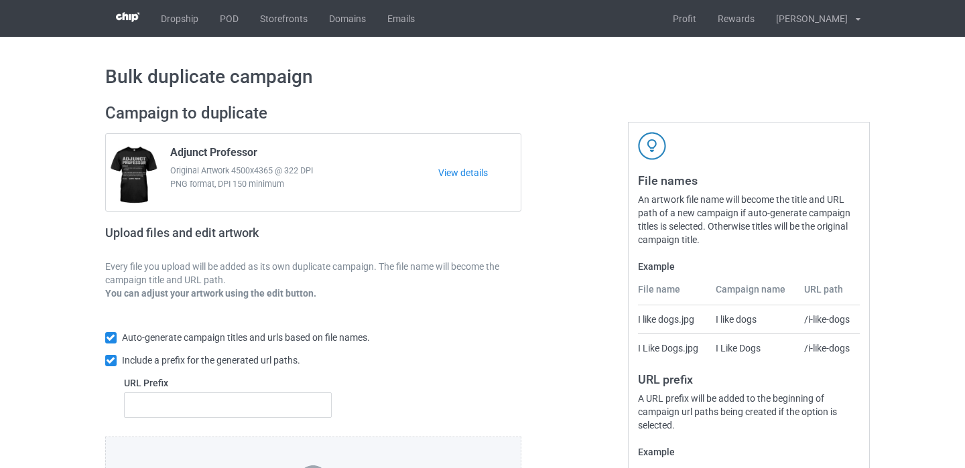
scroll to position [184, 0]
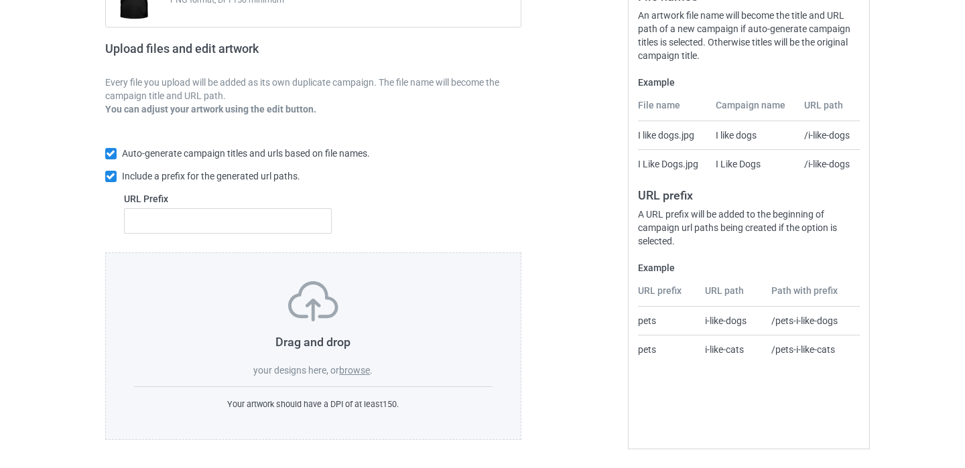
click at [355, 367] on label "browse" at bounding box center [354, 370] width 31 height 11
click at [0, 0] on input "browse" at bounding box center [0, 0] width 0 height 0
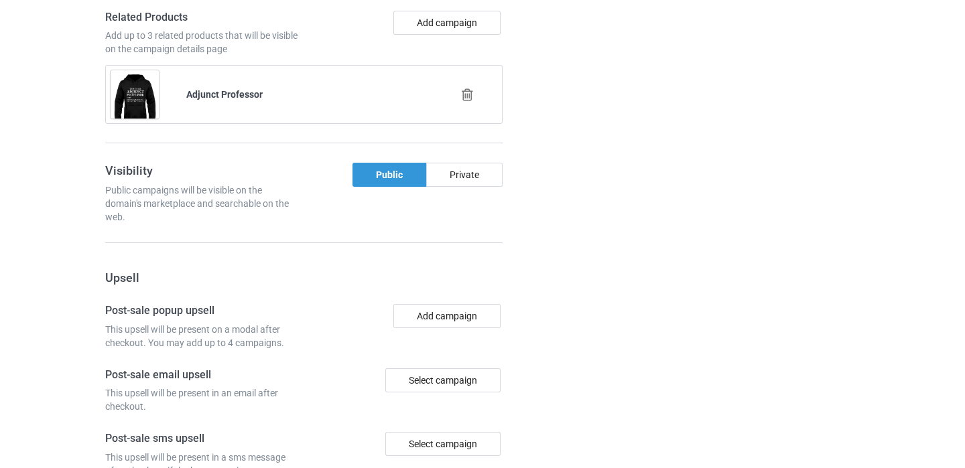
scroll to position [1014, 0]
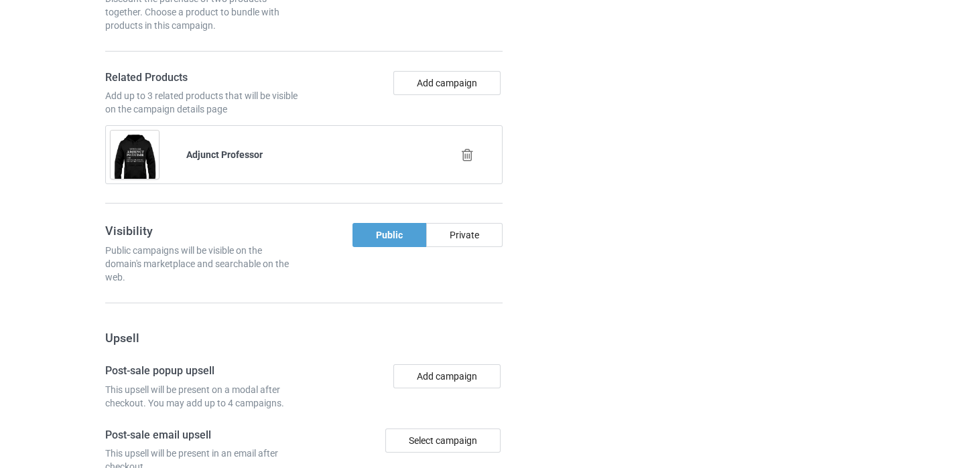
click at [468, 155] on icon at bounding box center [467, 155] width 17 height 14
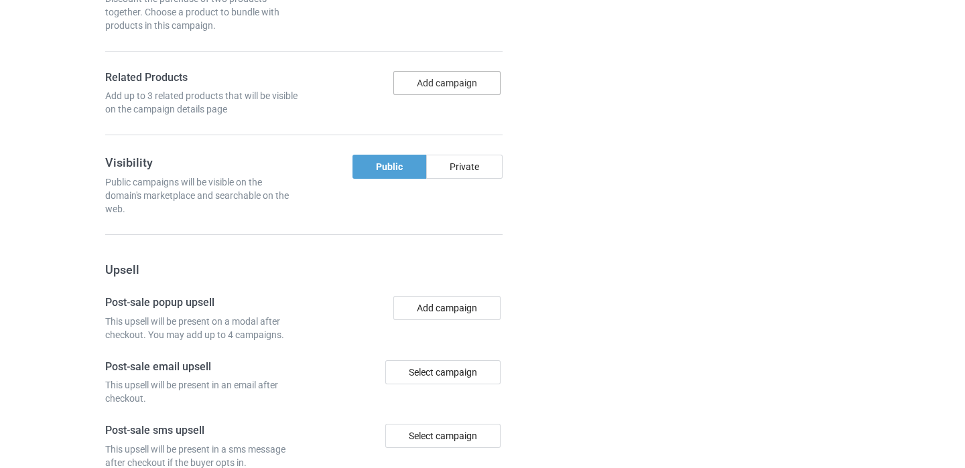
click at [458, 90] on button "Add campaign" at bounding box center [446, 83] width 107 height 24
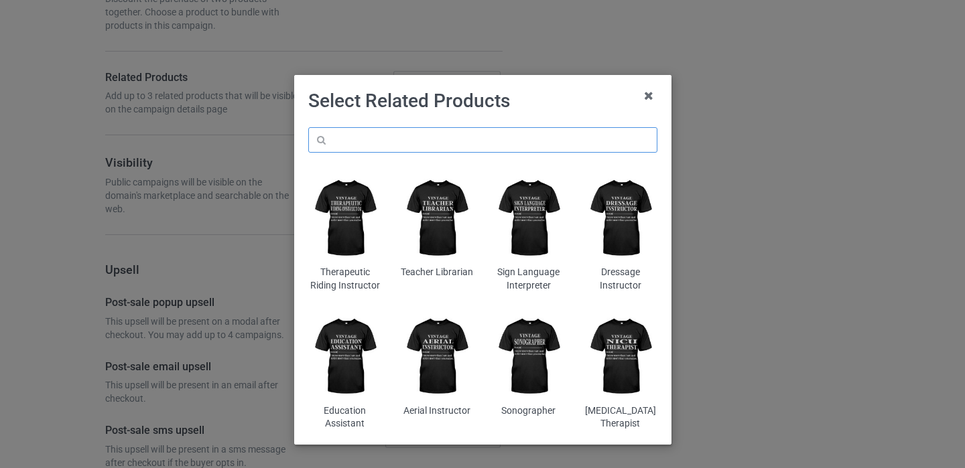
click at [419, 148] on input "text" at bounding box center [482, 139] width 349 height 25
paste input "Nursing Instructor"
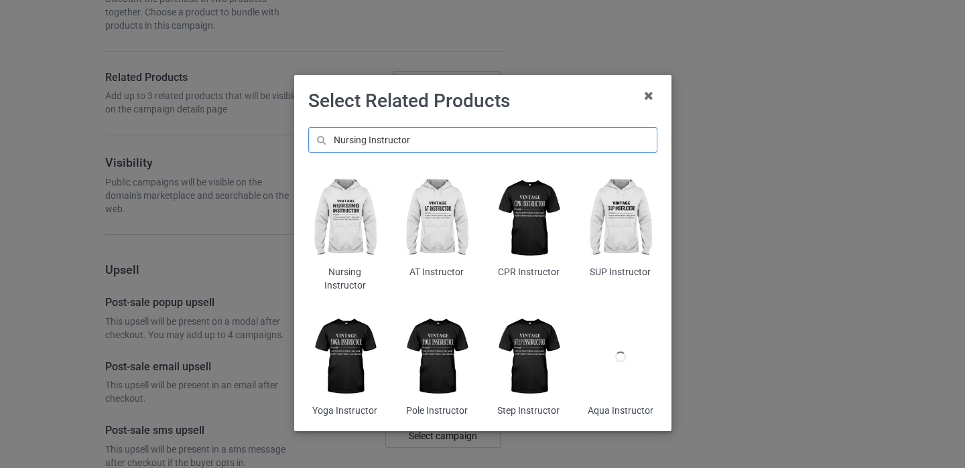
type input "Nursing Instructor"
click at [356, 218] on img at bounding box center [344, 218] width 73 height 91
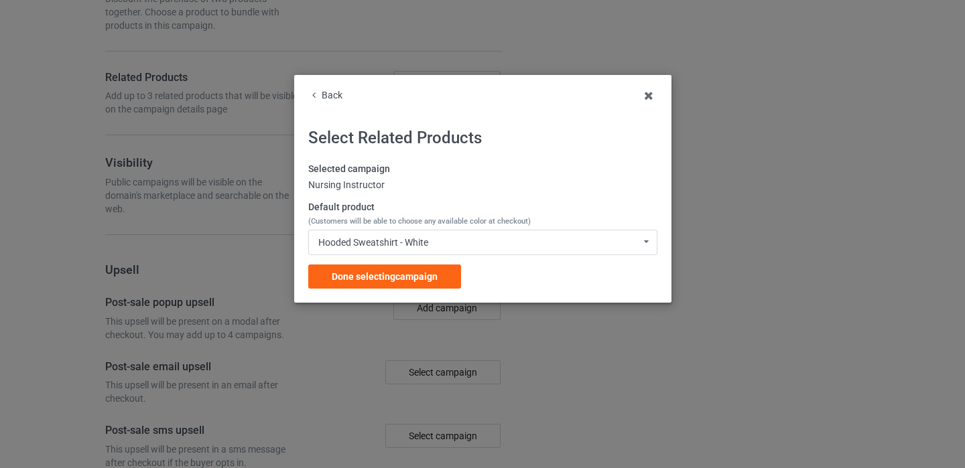
click at [438, 272] on div "Done selecting campaign" at bounding box center [384, 277] width 153 height 24
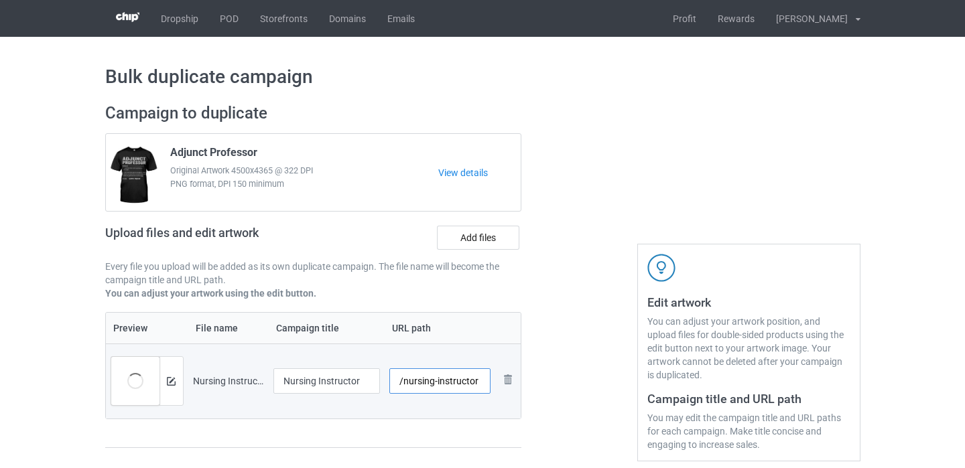
click at [478, 379] on input "/nursing-instructor" at bounding box center [439, 380] width 101 height 25
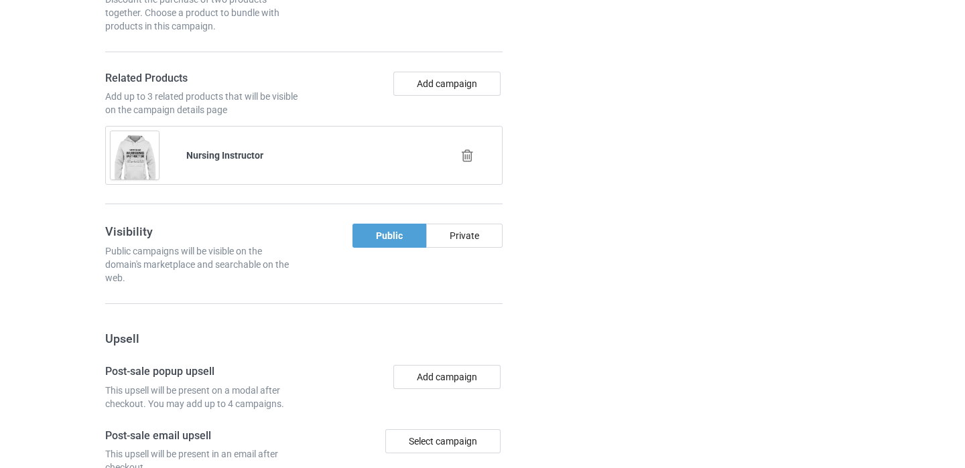
scroll to position [1320, 0]
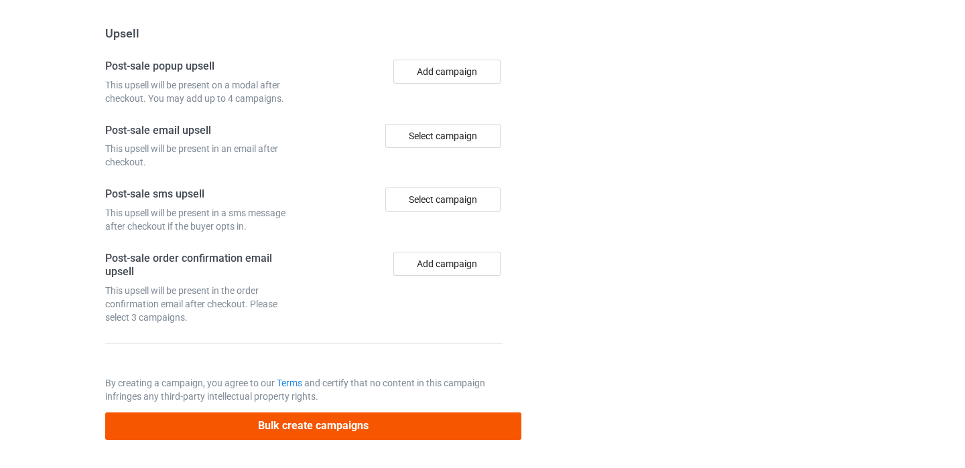
type input "/nursing-instructor11"
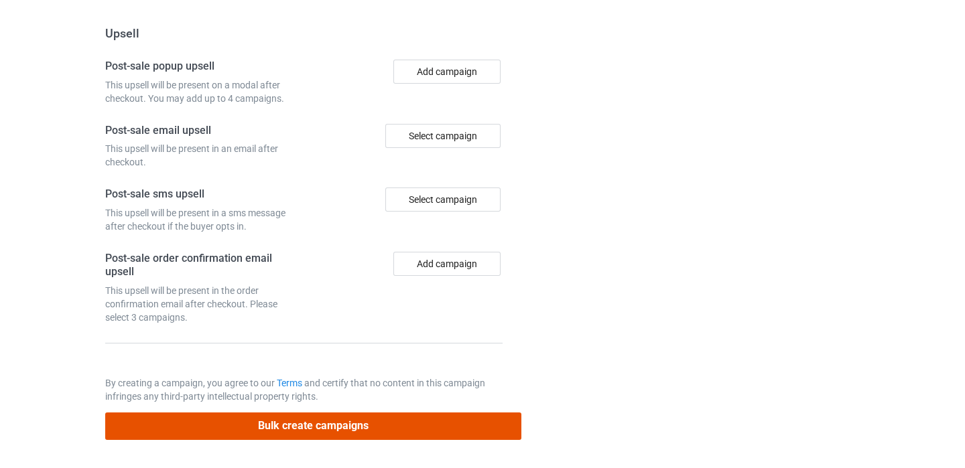
click at [370, 425] on button "Bulk create campaigns" at bounding box center [313, 426] width 417 height 27
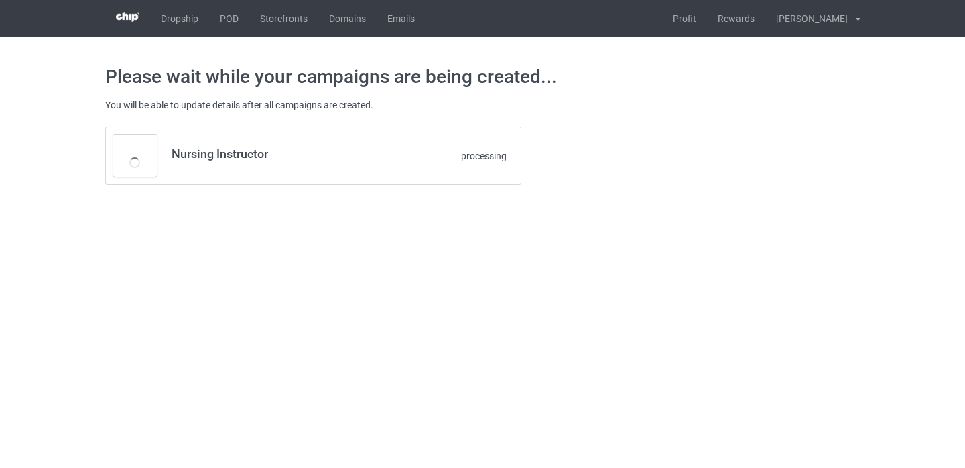
scroll to position [0, 0]
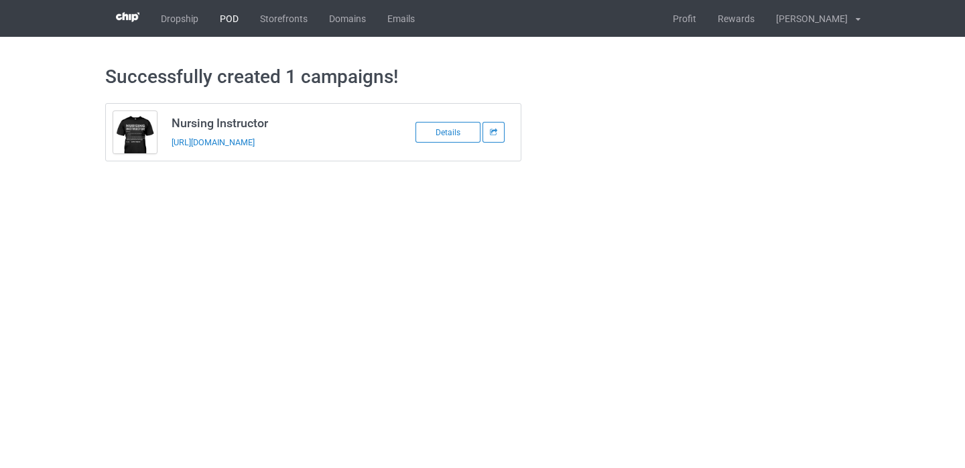
click at [231, 19] on link "POD" at bounding box center [229, 18] width 40 height 37
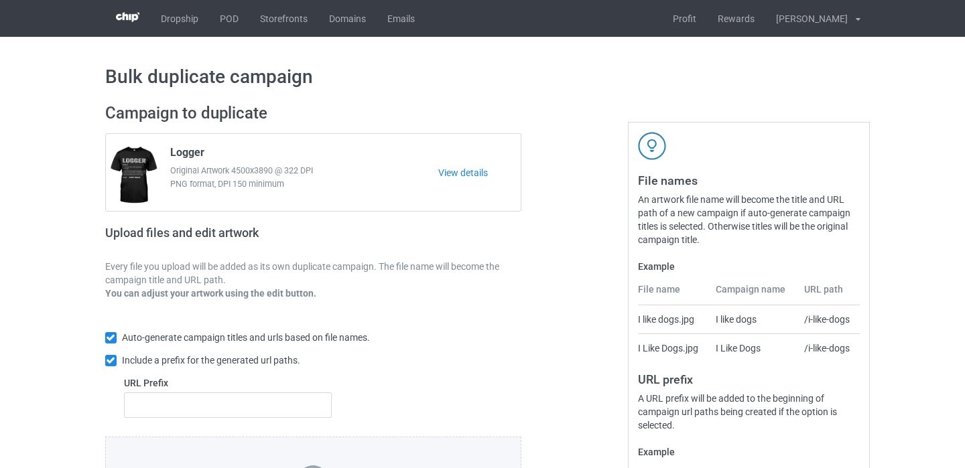
scroll to position [184, 0]
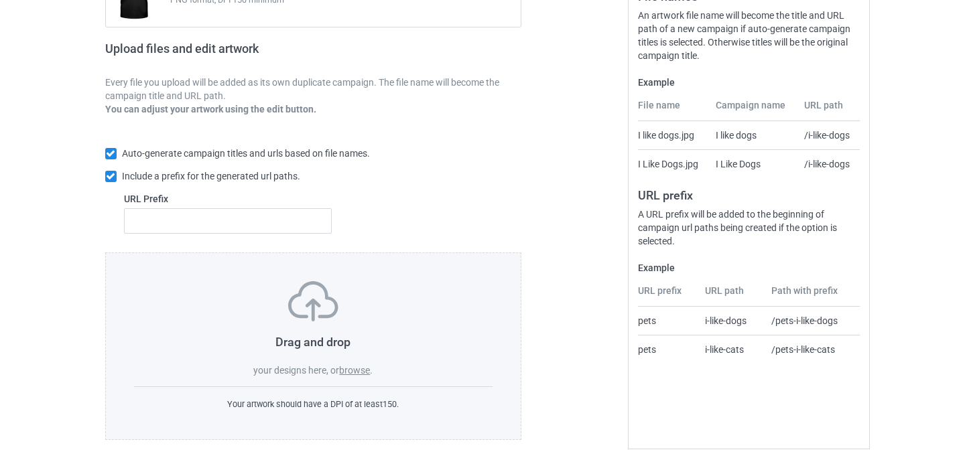
click at [356, 367] on label "browse" at bounding box center [354, 370] width 31 height 11
click at [0, 0] on input "browse" at bounding box center [0, 0] width 0 height 0
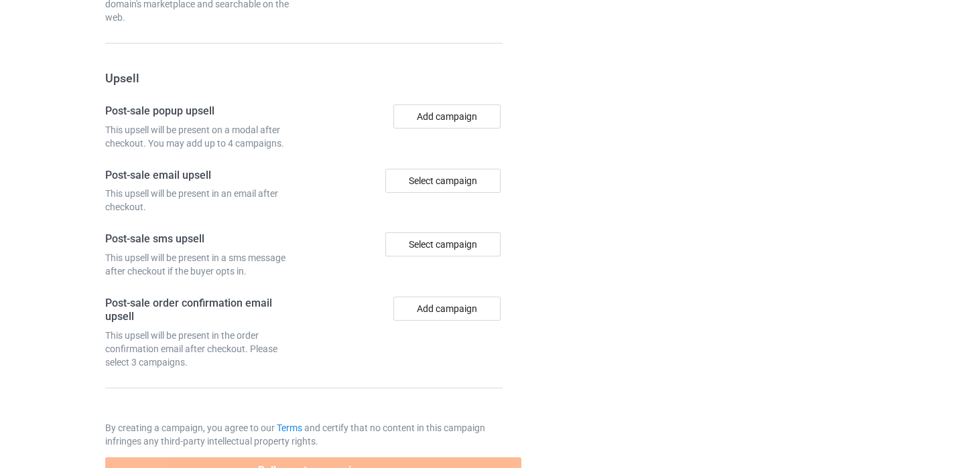
scroll to position [1091, 0]
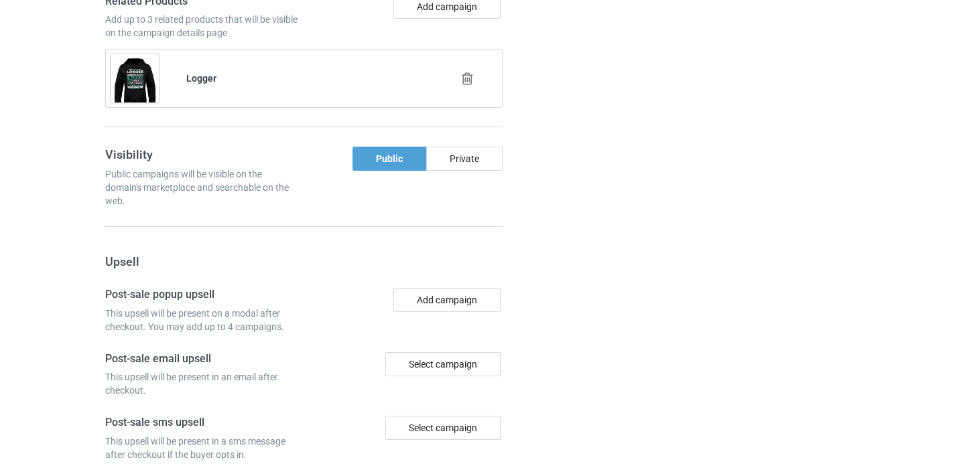
click at [462, 81] on icon at bounding box center [467, 79] width 17 height 14
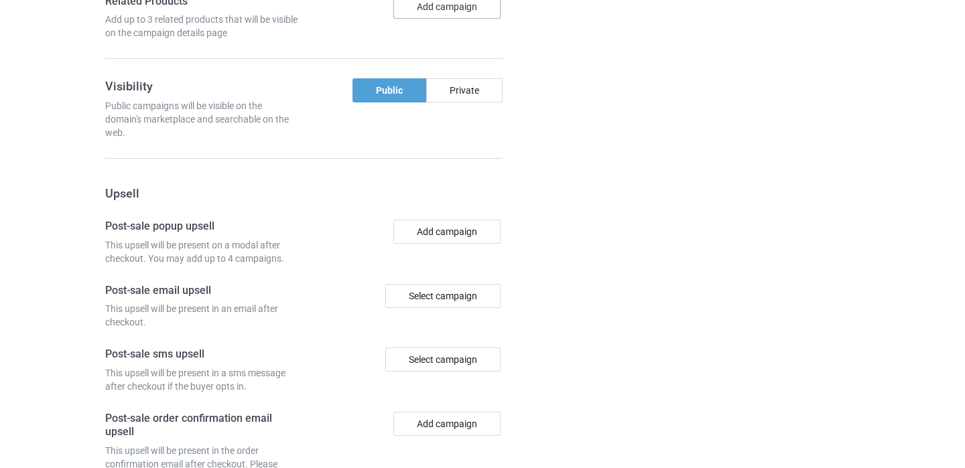
click at [438, 11] on button "Add campaign" at bounding box center [446, 7] width 107 height 24
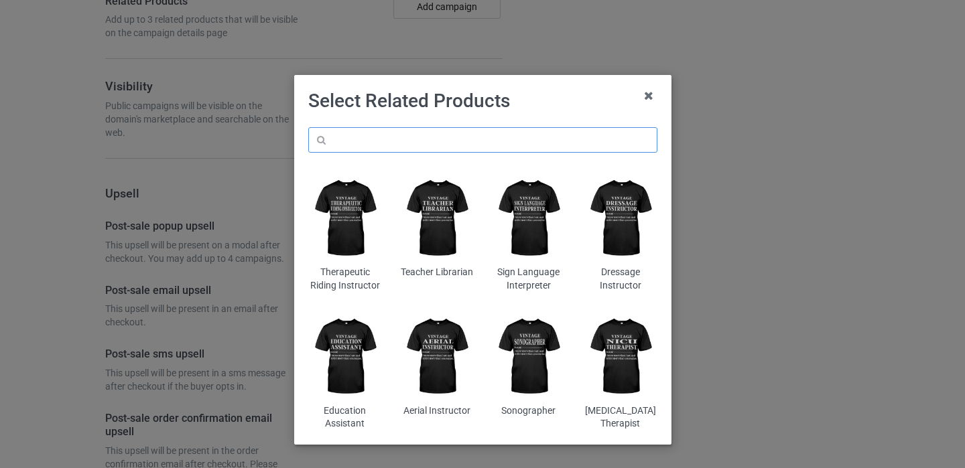
click at [391, 136] on input "text" at bounding box center [482, 139] width 349 height 25
paste input "Caregiver"
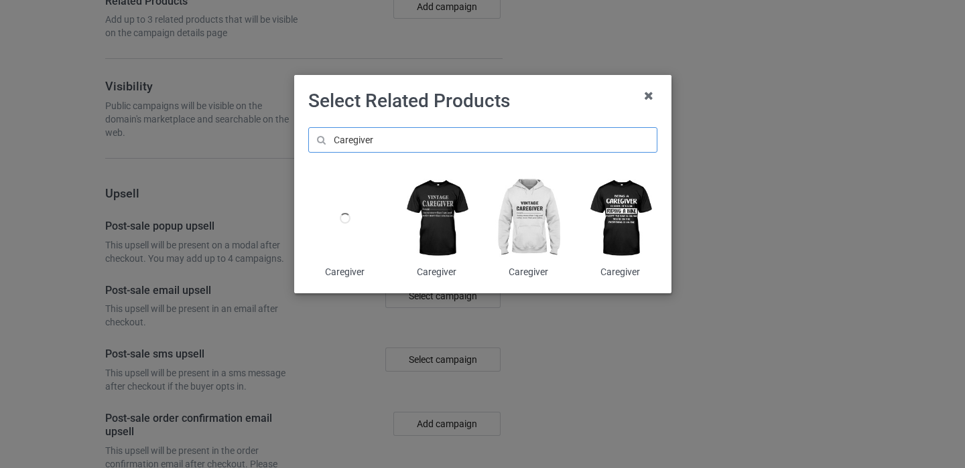
type input "Caregiver"
click at [535, 221] on img at bounding box center [528, 218] width 73 height 91
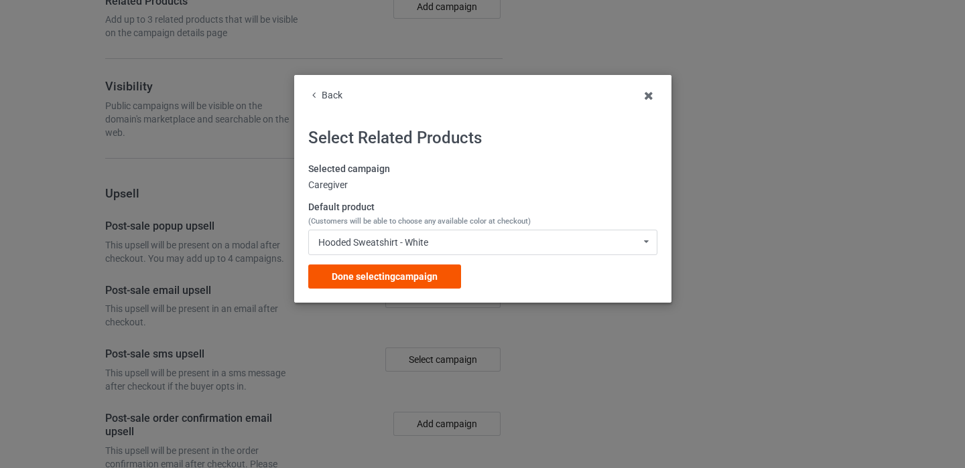
click at [435, 278] on span "Done selecting campaign" at bounding box center [385, 276] width 106 height 11
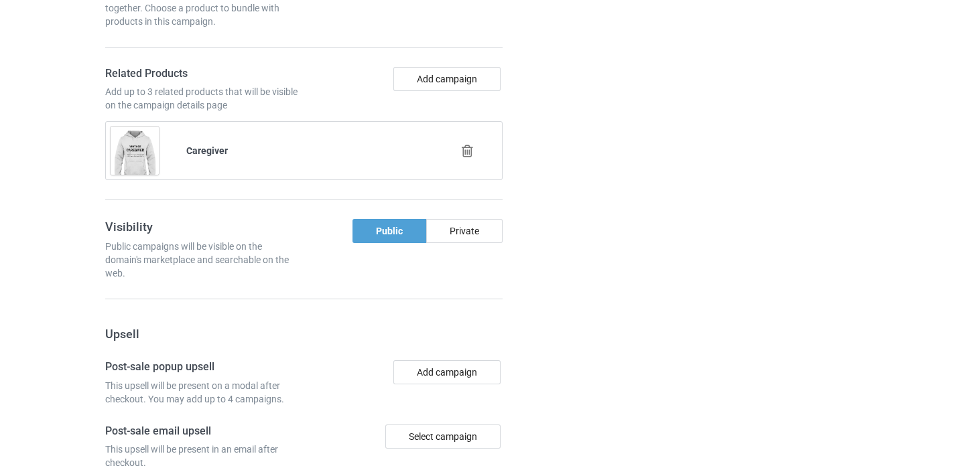
scroll to position [1005, 0]
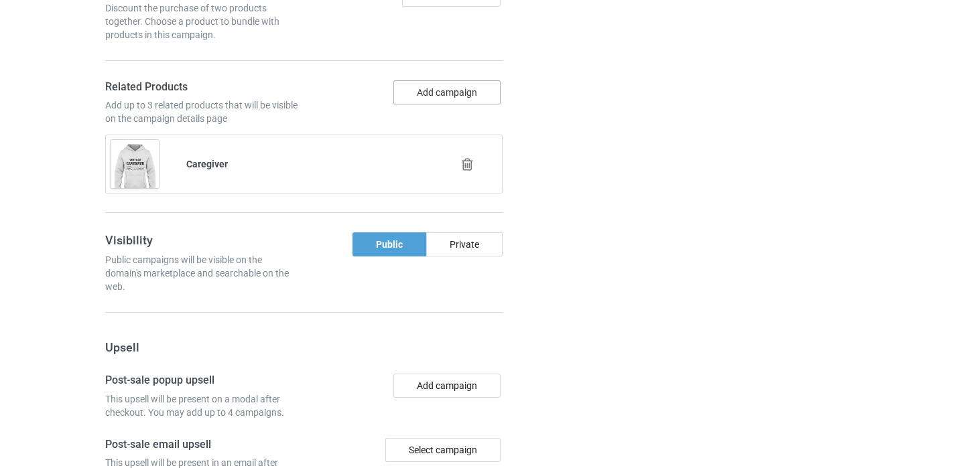
click at [448, 99] on button "Add campaign" at bounding box center [446, 92] width 107 height 24
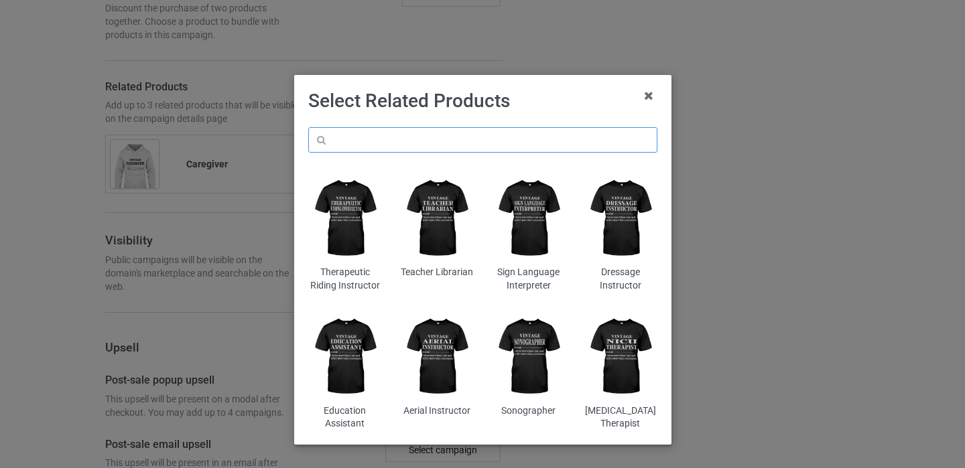
click at [372, 149] on input "text" at bounding box center [482, 139] width 349 height 25
paste input "Caregiver"
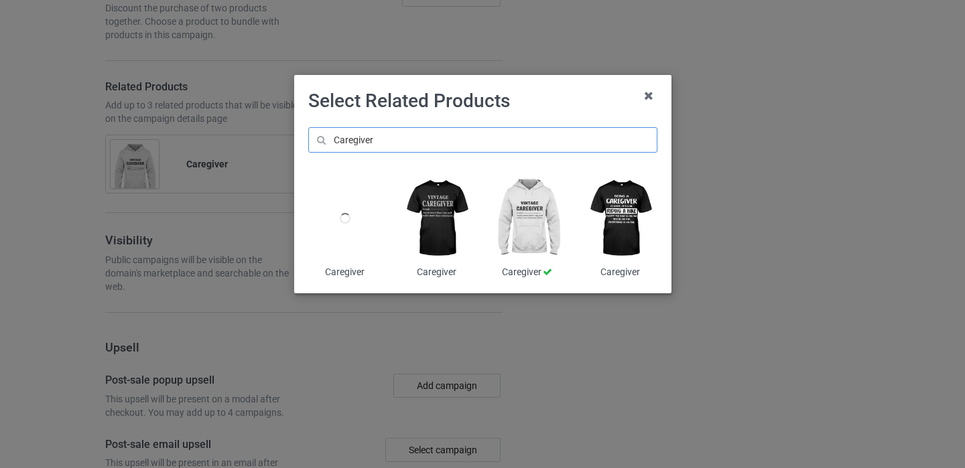
type input "Caregiver"
click at [349, 240] on div at bounding box center [344, 218] width 73 height 91
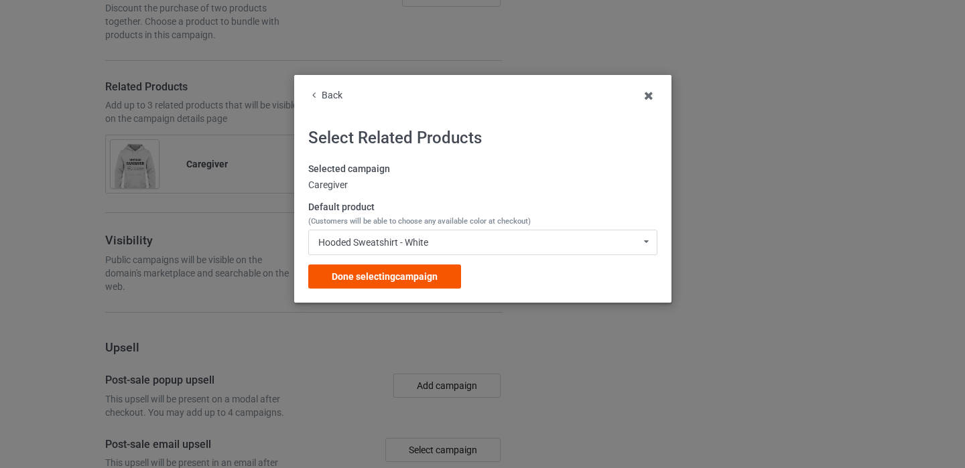
click at [375, 285] on div "Done selecting campaign" at bounding box center [384, 277] width 153 height 24
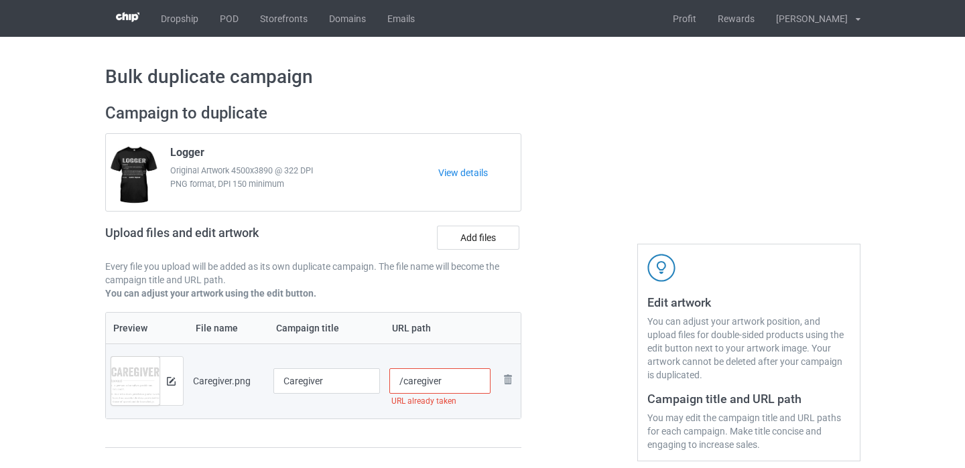
click at [453, 384] on input "/caregiver" at bounding box center [439, 380] width 101 height 25
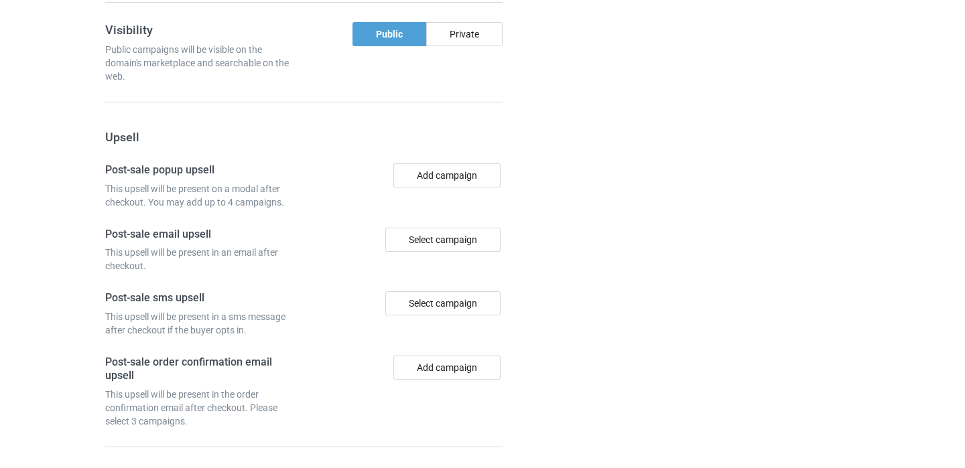
scroll to position [1383, 0]
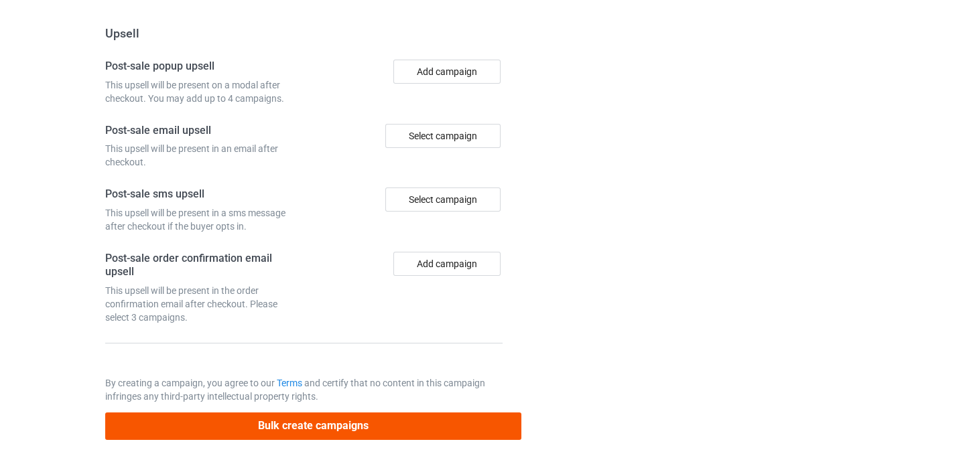
type input "/caregiver11"
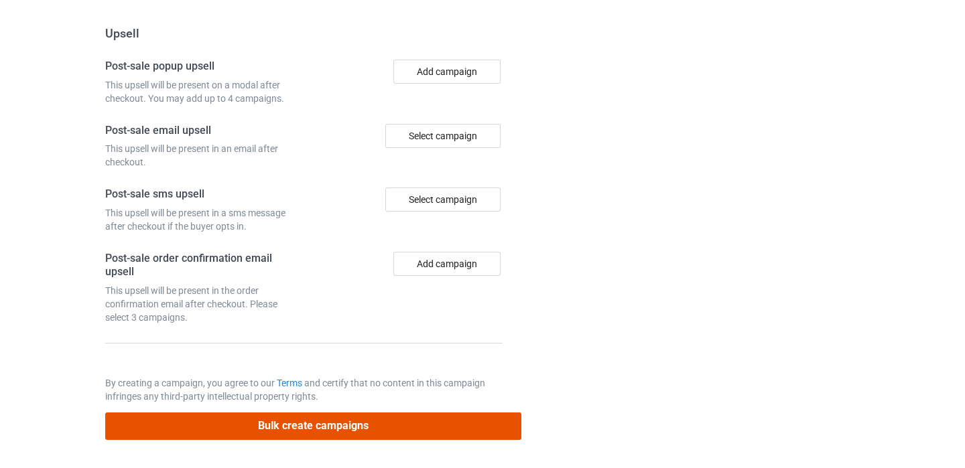
click at [429, 417] on button "Bulk create campaigns" at bounding box center [313, 426] width 417 height 27
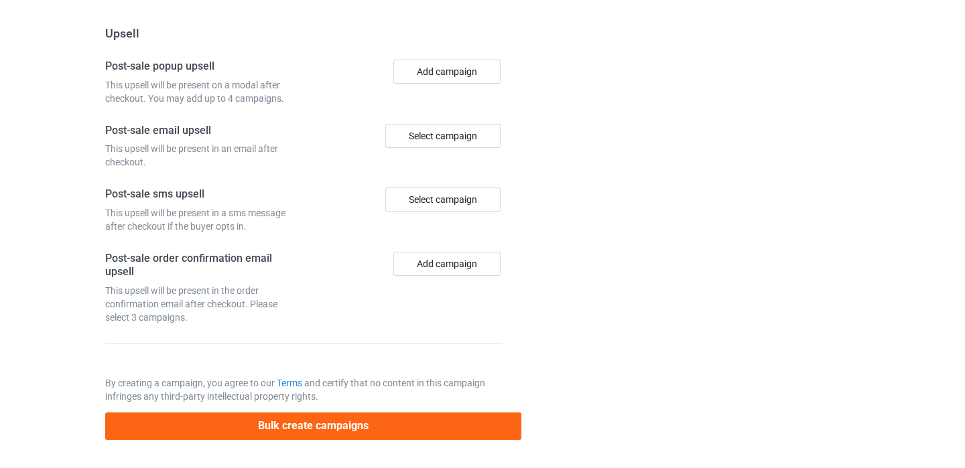
scroll to position [0, 0]
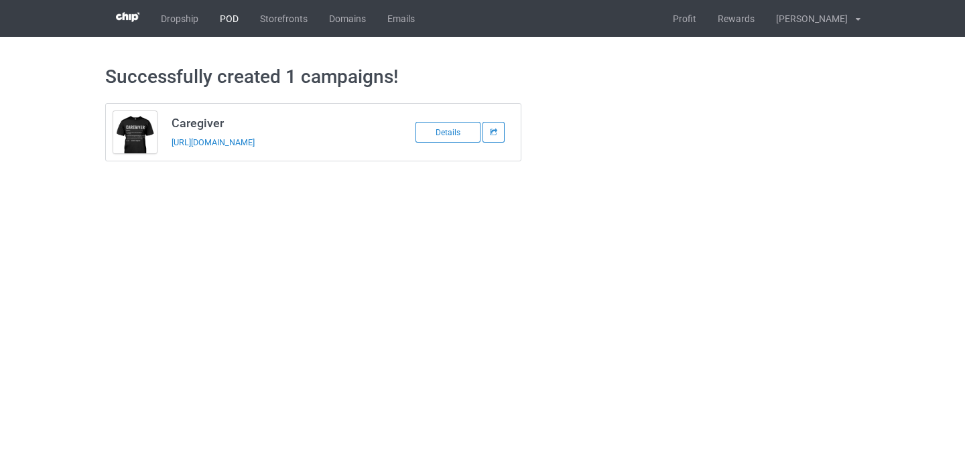
click at [225, 19] on link "POD" at bounding box center [229, 18] width 40 height 37
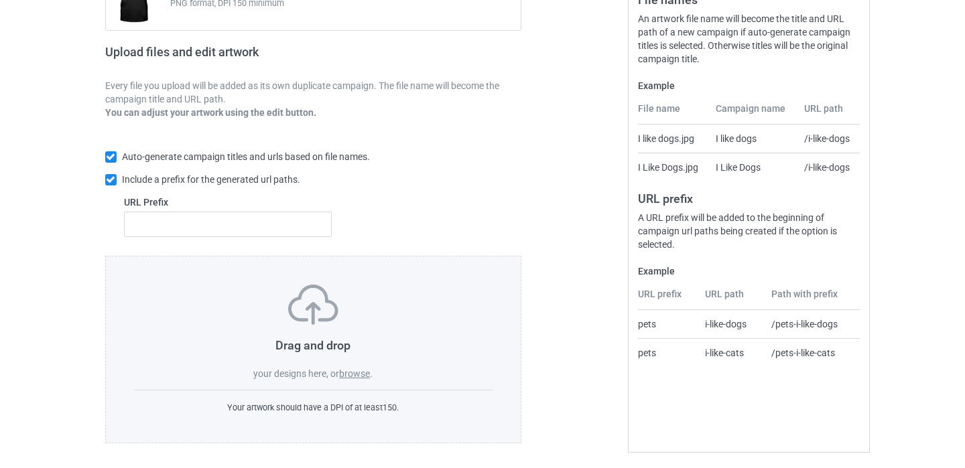
scroll to position [184, 0]
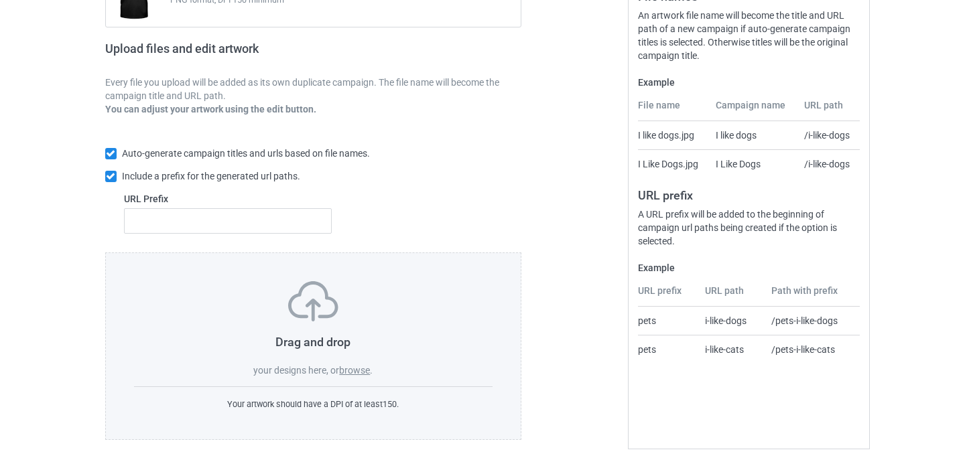
click at [351, 365] on label "browse" at bounding box center [354, 370] width 31 height 11
click at [0, 0] on input "browse" at bounding box center [0, 0] width 0 height 0
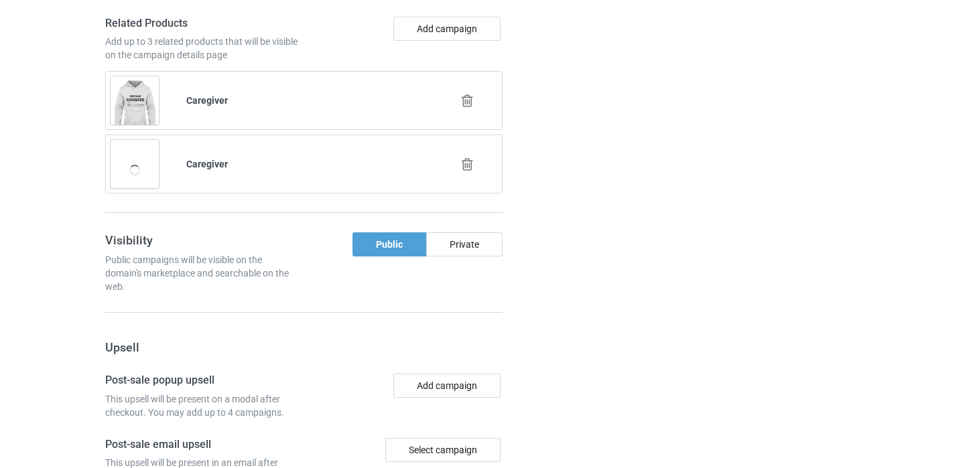
click at [468, 101] on icon at bounding box center [467, 101] width 17 height 14
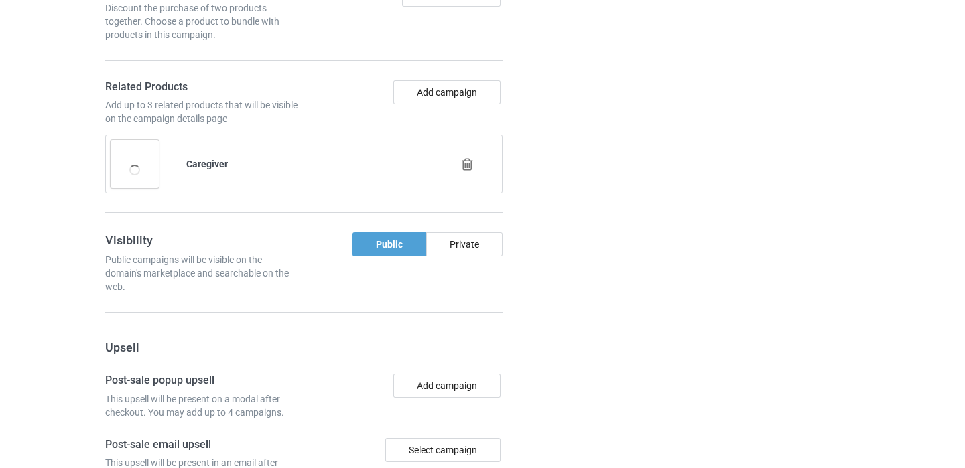
click at [467, 163] on icon at bounding box center [467, 164] width 17 height 14
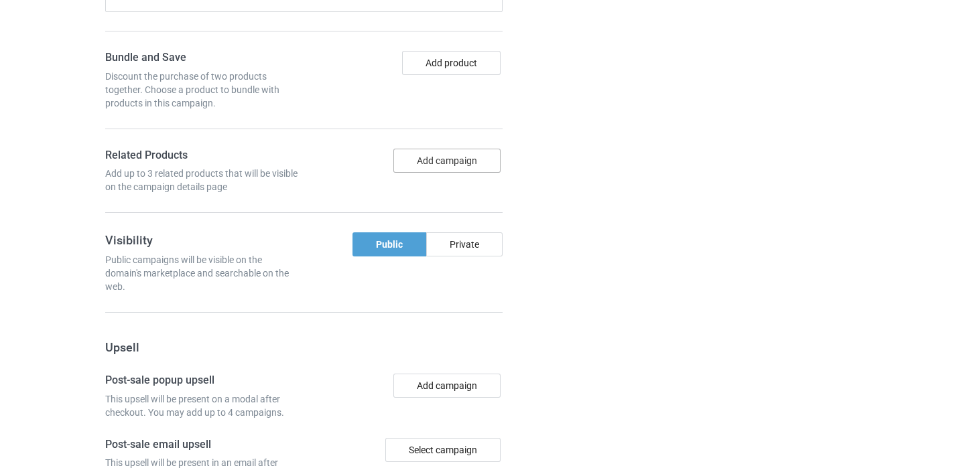
click at [465, 157] on button "Add campaign" at bounding box center [446, 161] width 107 height 24
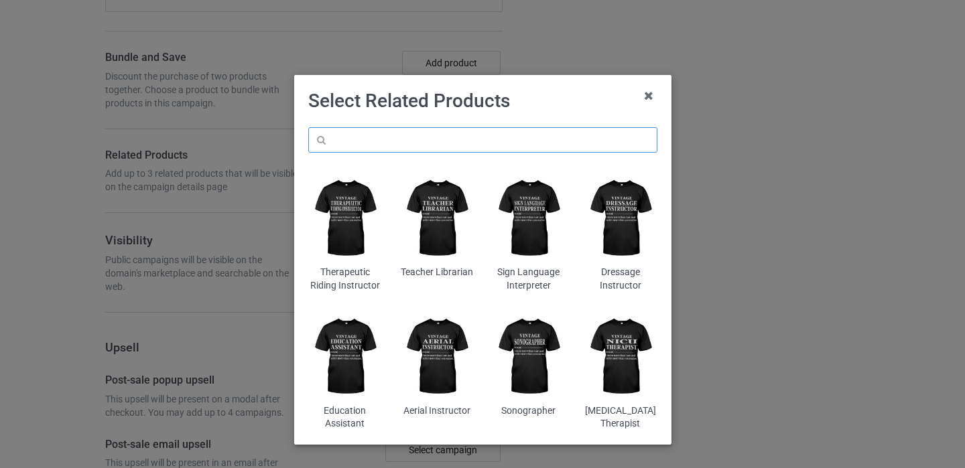
click at [443, 145] on input "text" at bounding box center [482, 139] width 349 height 25
paste input "Echo Tech"
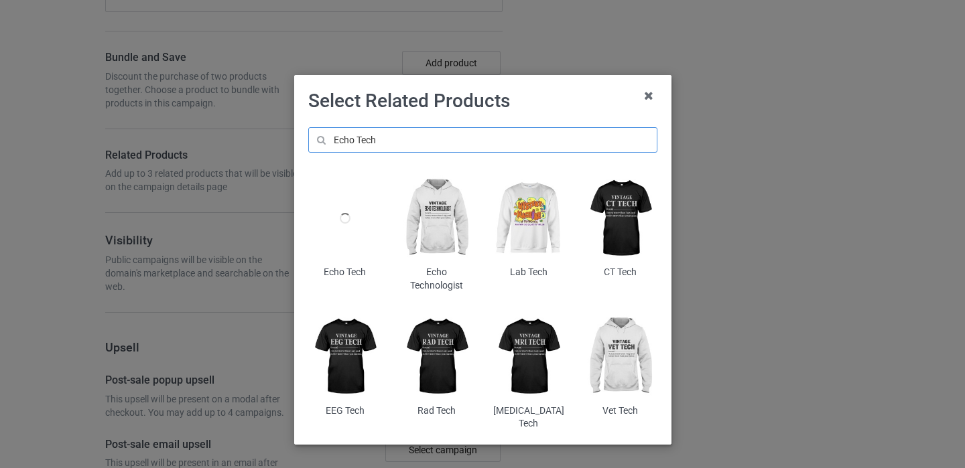
type input "Echo Tech"
click at [350, 237] on div at bounding box center [344, 218] width 73 height 91
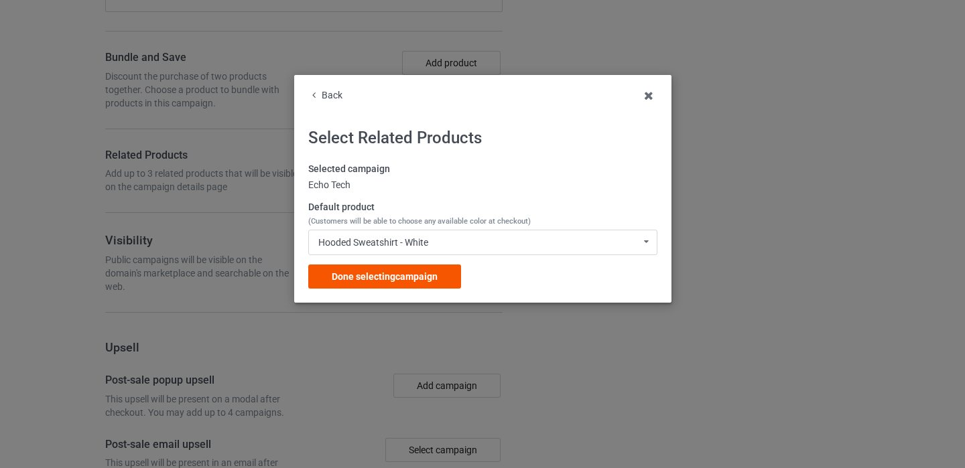
click at [439, 274] on div "Done selecting campaign" at bounding box center [384, 277] width 153 height 24
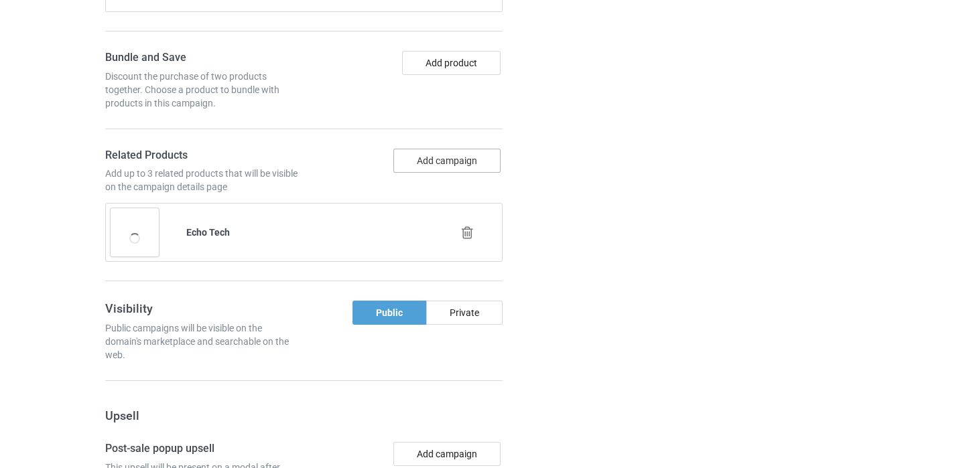
click at [455, 159] on button "Add campaign" at bounding box center [446, 161] width 107 height 24
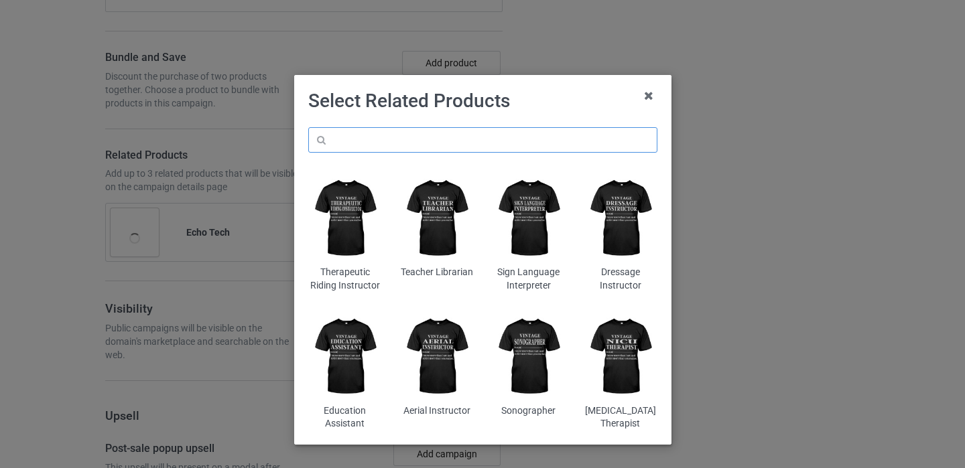
click at [419, 145] on input "text" at bounding box center [482, 139] width 349 height 25
paste input "Echo Tech"
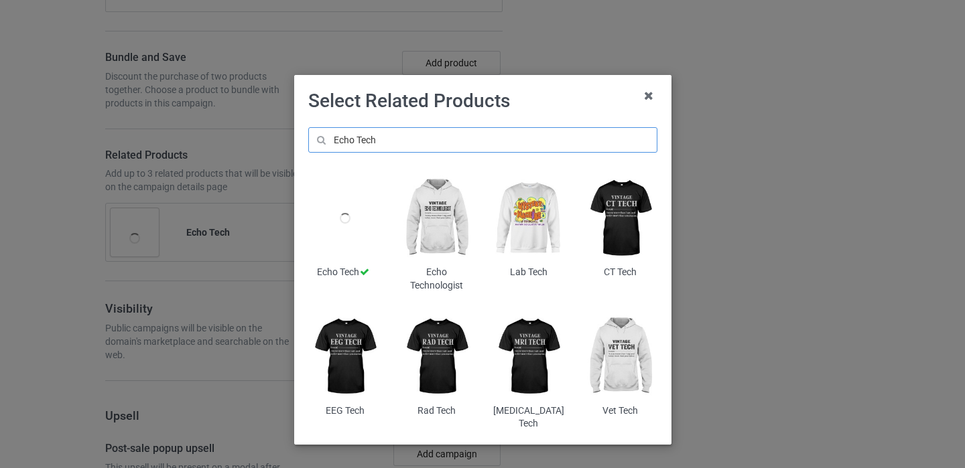
type input "Echo Tech"
click at [448, 238] on img at bounding box center [436, 218] width 73 height 91
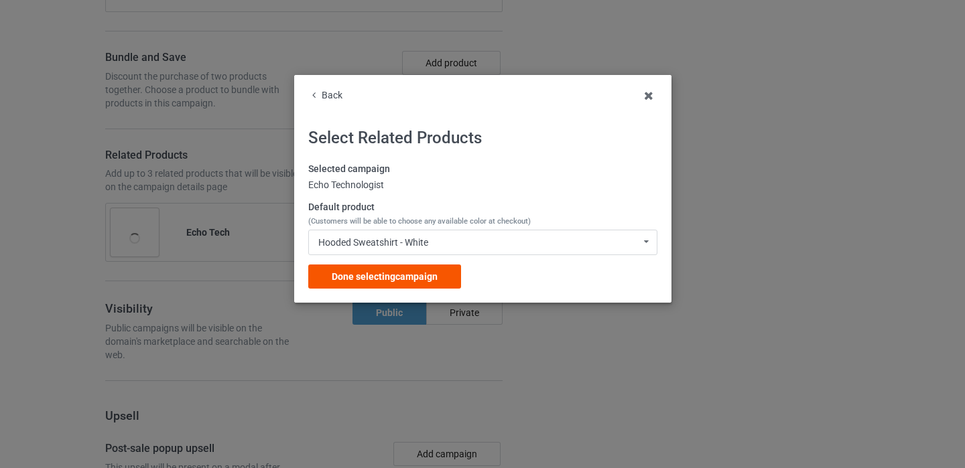
click at [421, 269] on div "Done selecting campaign" at bounding box center [384, 277] width 153 height 24
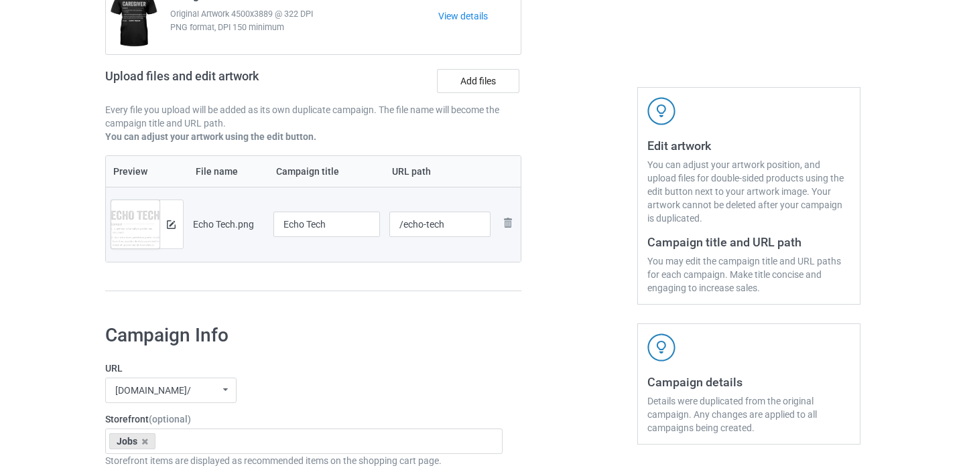
scroll to position [45, 0]
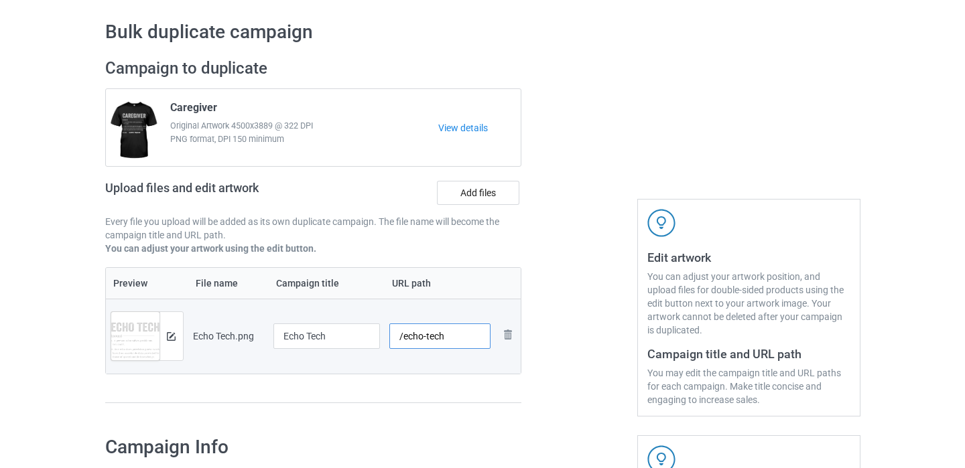
click at [454, 339] on input "/echo-tech" at bounding box center [439, 336] width 101 height 25
type input "/echo-tech11"
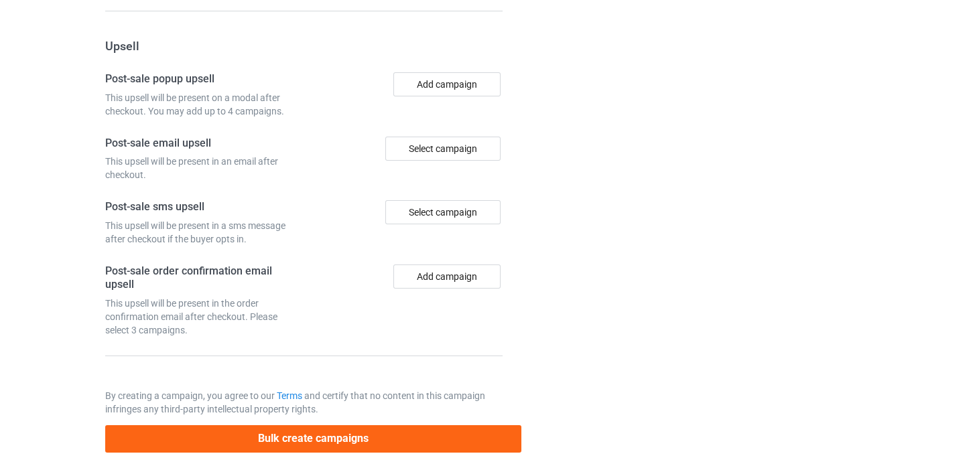
scroll to position [1383, 0]
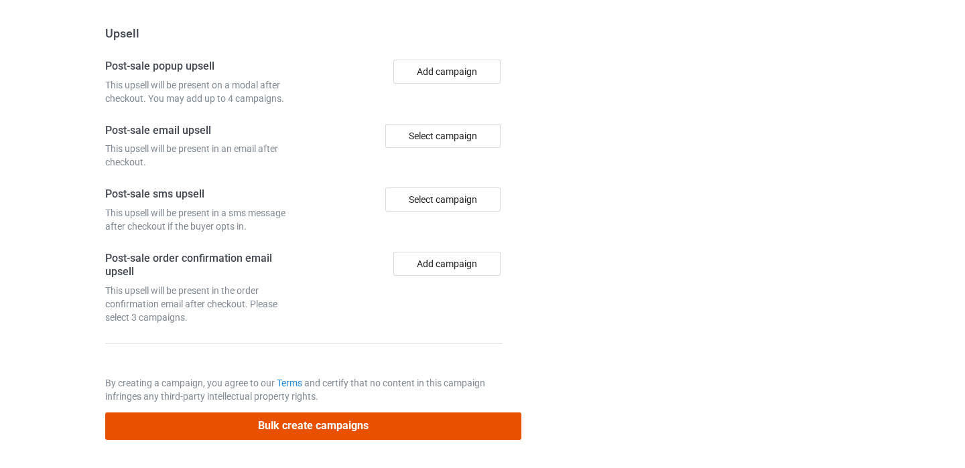
click at [344, 437] on button "Bulk create campaigns" at bounding box center [313, 426] width 417 height 27
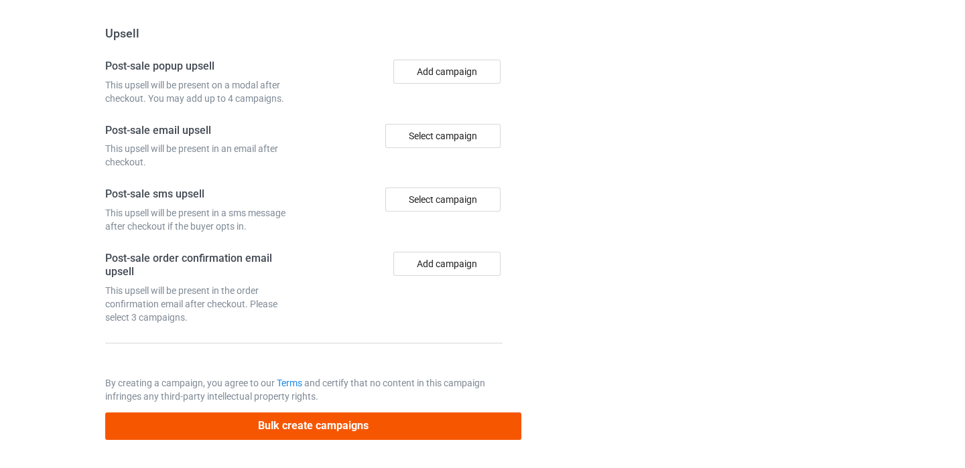
scroll to position [0, 0]
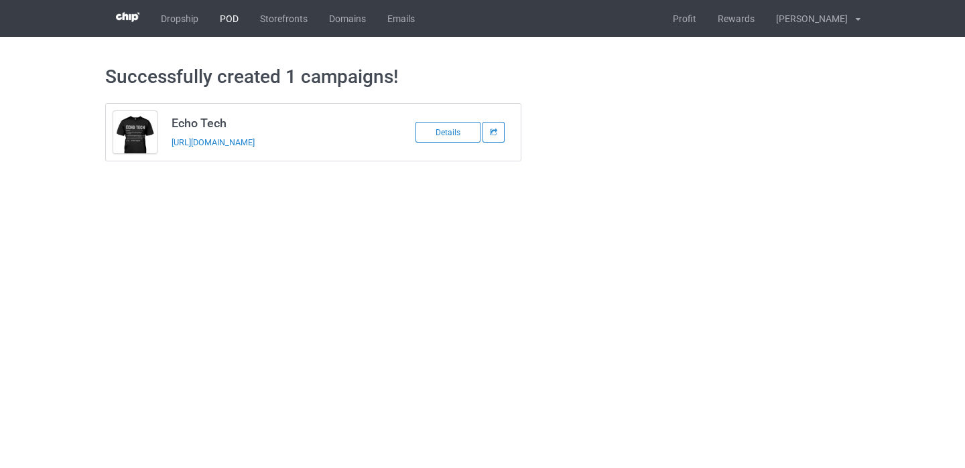
click at [235, 20] on link "POD" at bounding box center [229, 18] width 40 height 37
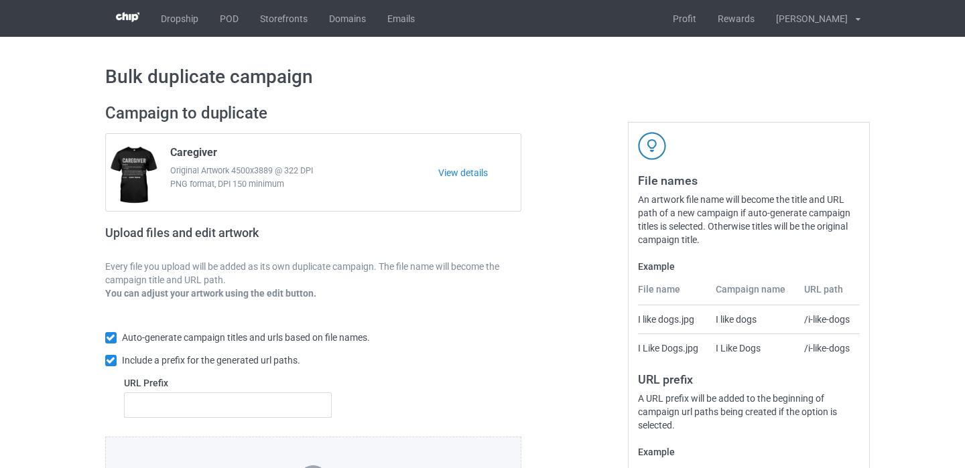
scroll to position [184, 0]
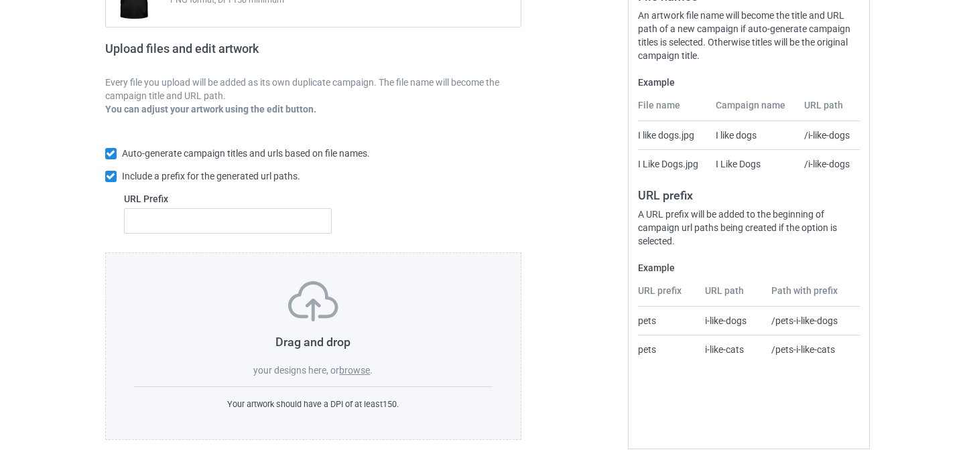
click at [351, 370] on label "browse" at bounding box center [354, 370] width 31 height 11
click at [0, 0] on input "browse" at bounding box center [0, 0] width 0 height 0
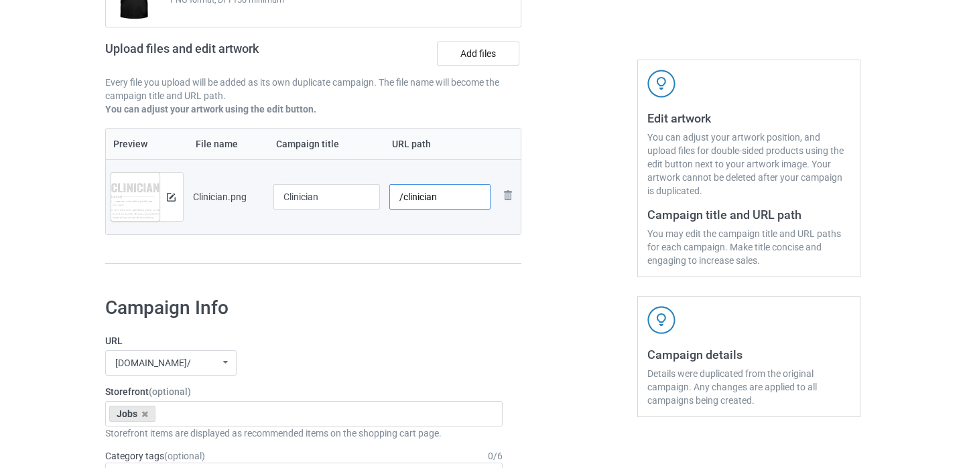
click at [443, 200] on input "/clinician" at bounding box center [439, 196] width 101 height 25
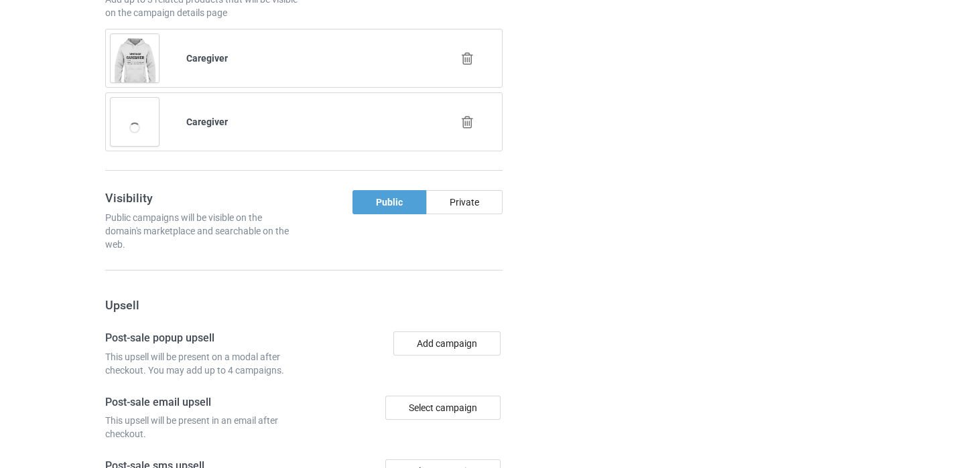
scroll to position [1036, 0]
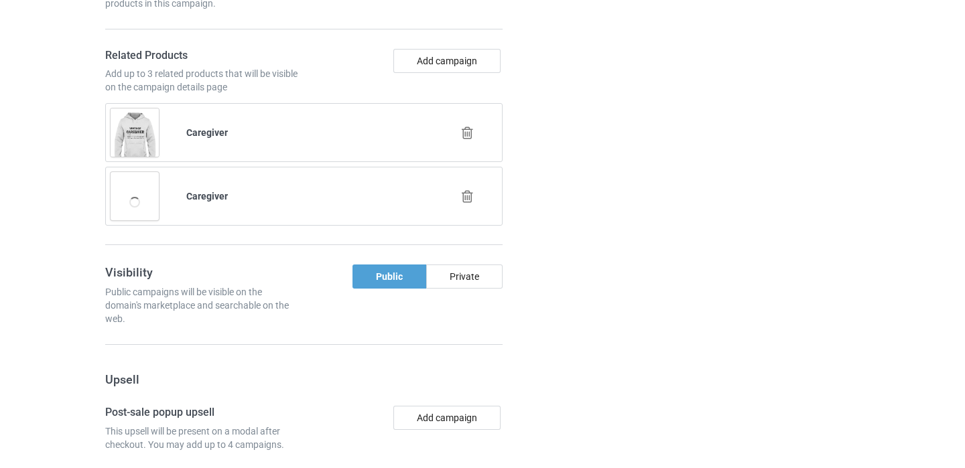
type input "/clinician11"
click at [465, 194] on icon at bounding box center [467, 197] width 17 height 14
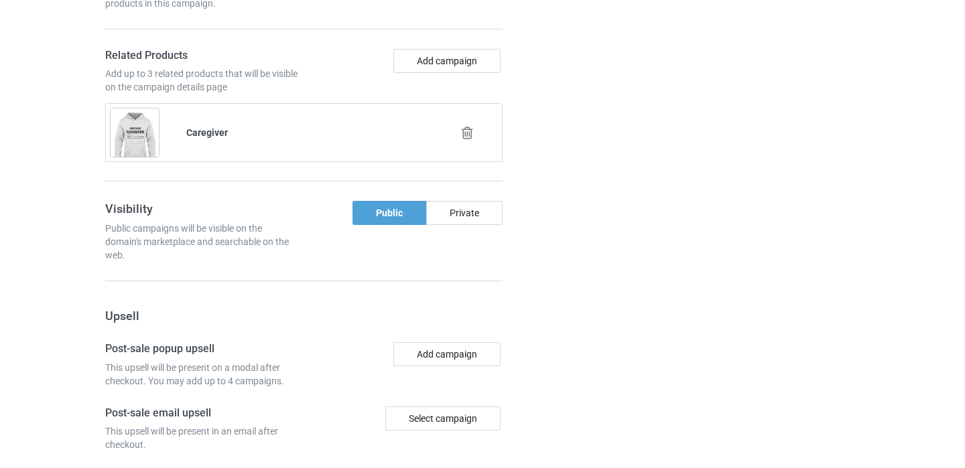
click at [466, 137] on icon at bounding box center [467, 133] width 17 height 14
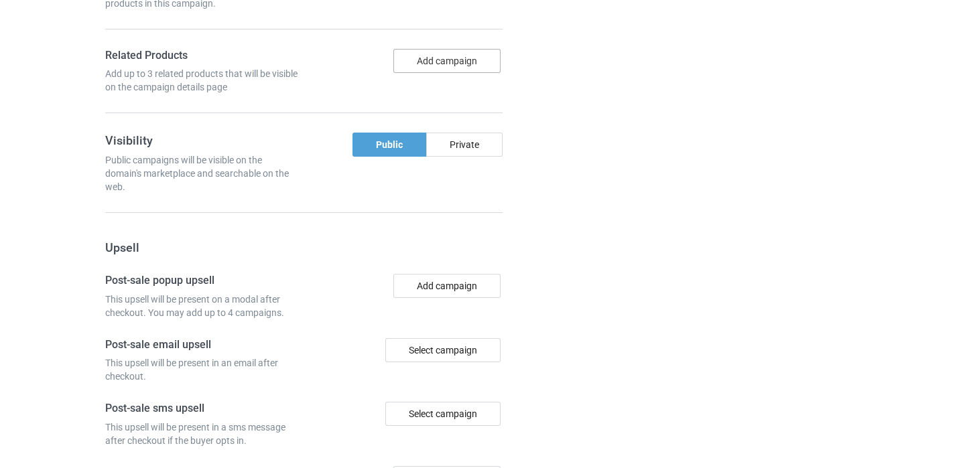
click at [460, 68] on button "Add campaign" at bounding box center [446, 61] width 107 height 24
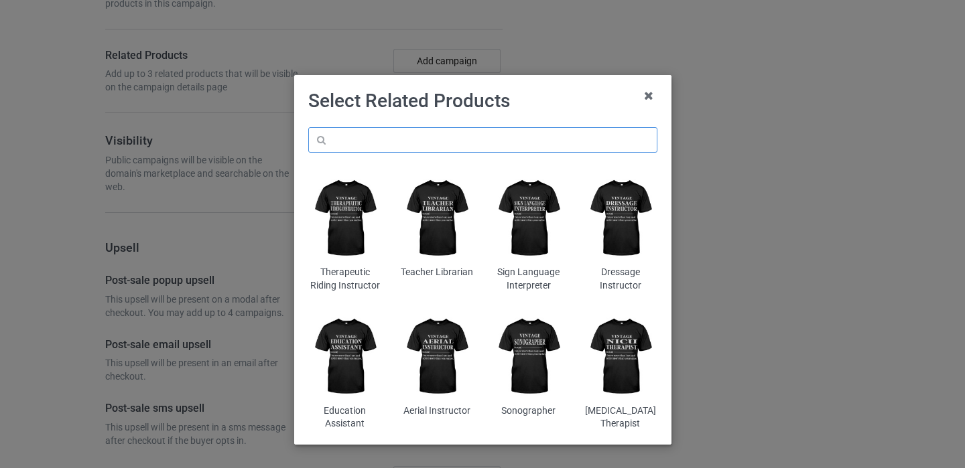
click at [407, 141] on input "text" at bounding box center [482, 139] width 349 height 25
paste input "Clinician"
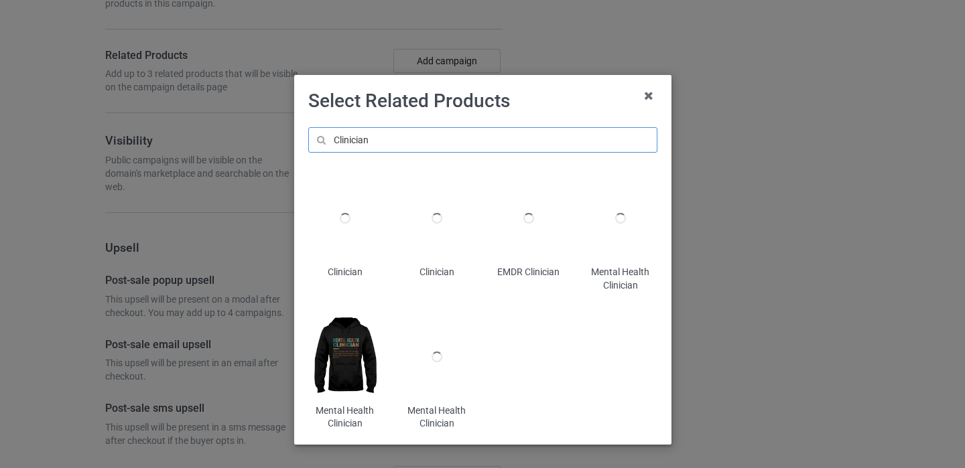
type input "Clinician"
click at [342, 246] on div at bounding box center [344, 218] width 73 height 91
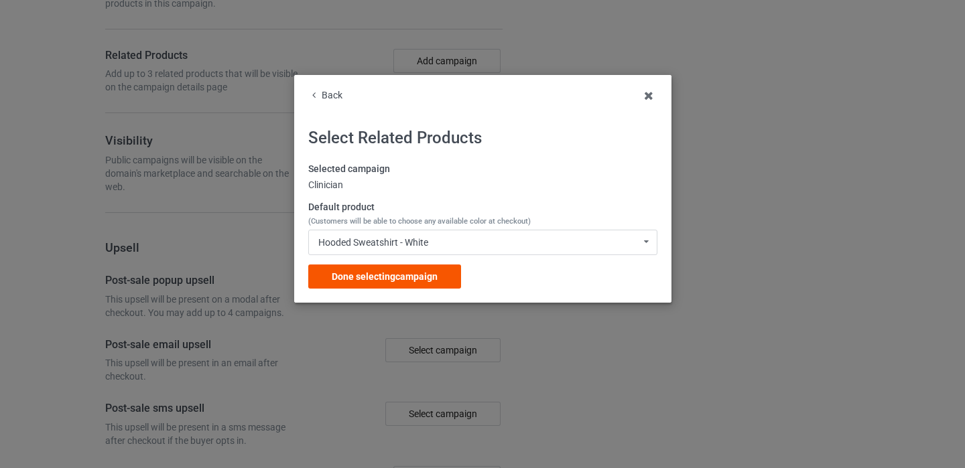
click at [373, 279] on span "Done selecting campaign" at bounding box center [385, 276] width 106 height 11
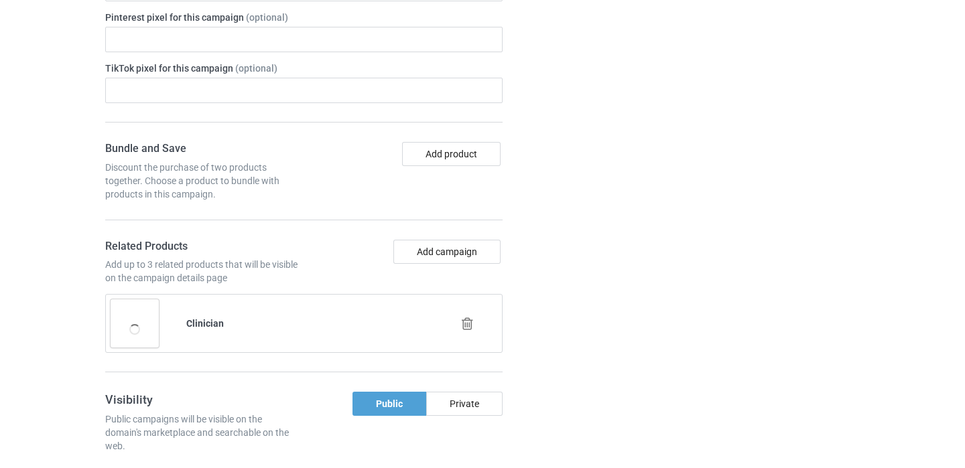
scroll to position [805, 0]
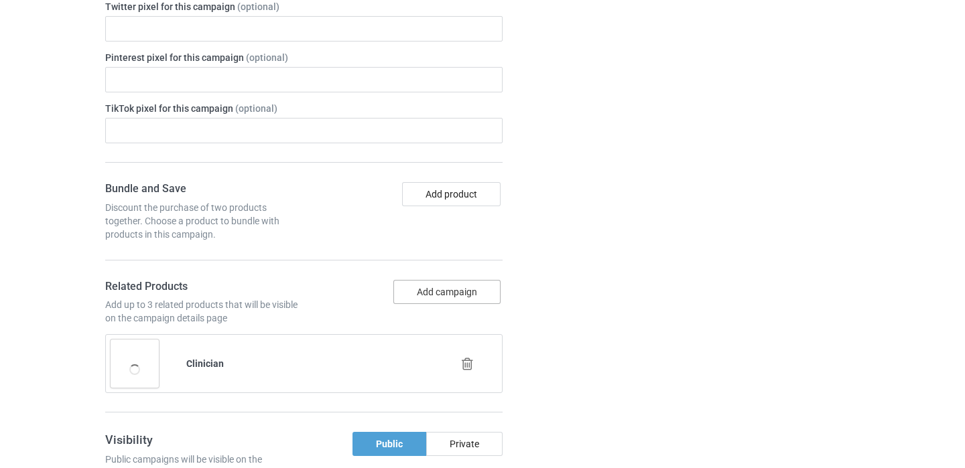
click at [458, 292] on button "Add campaign" at bounding box center [446, 292] width 107 height 24
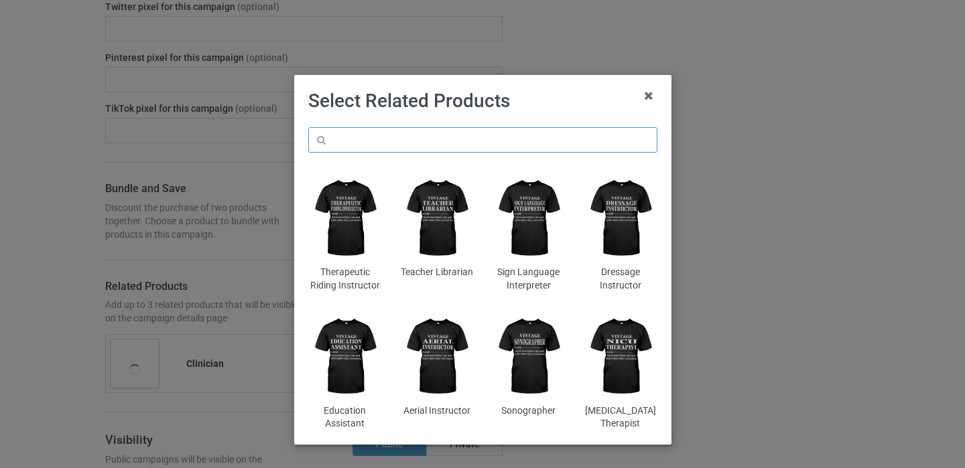
click at [387, 146] on input "text" at bounding box center [482, 139] width 349 height 25
paste input "Clinician"
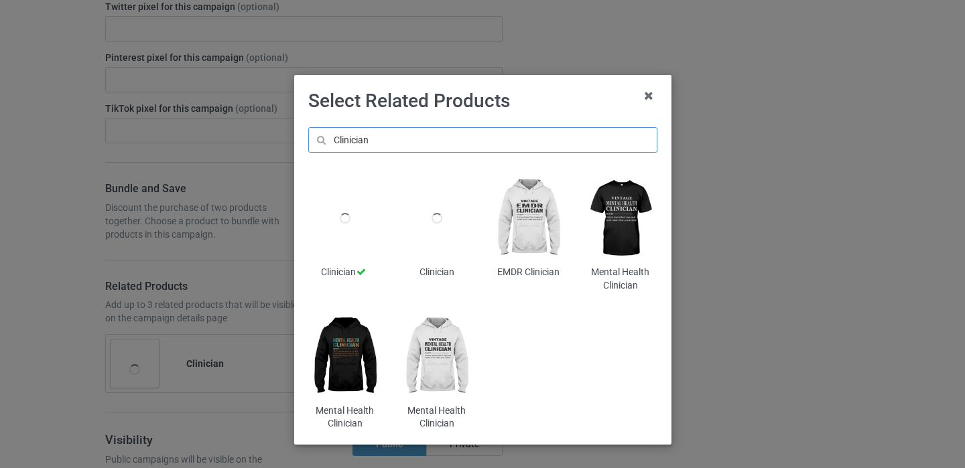
type input "Clinician"
click at [434, 242] on div at bounding box center [436, 218] width 73 height 91
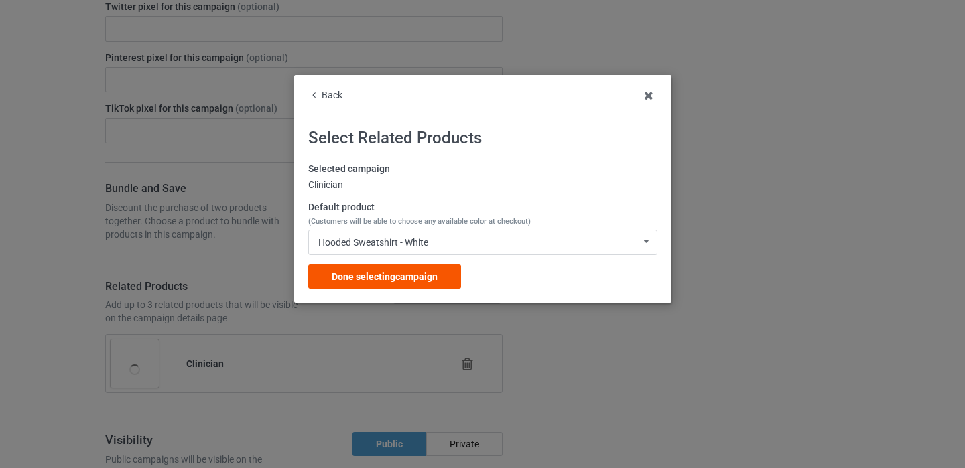
click at [406, 278] on span "Done selecting campaign" at bounding box center [385, 276] width 106 height 11
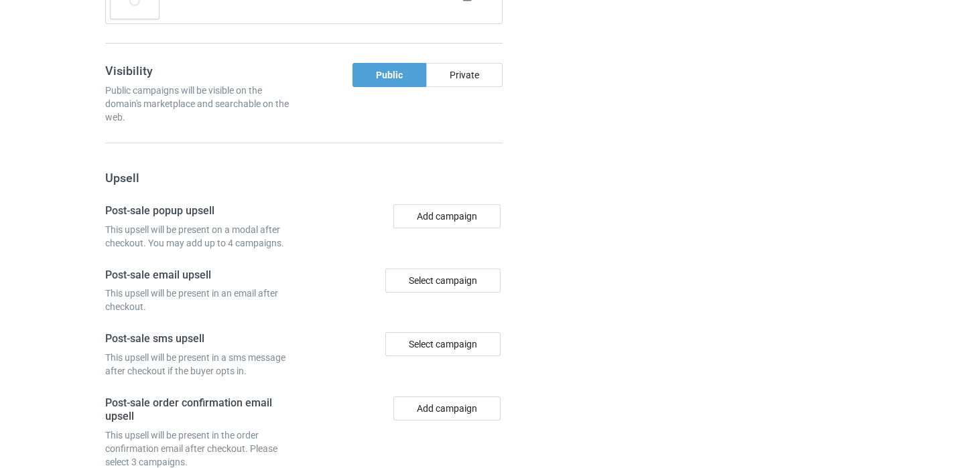
scroll to position [1383, 0]
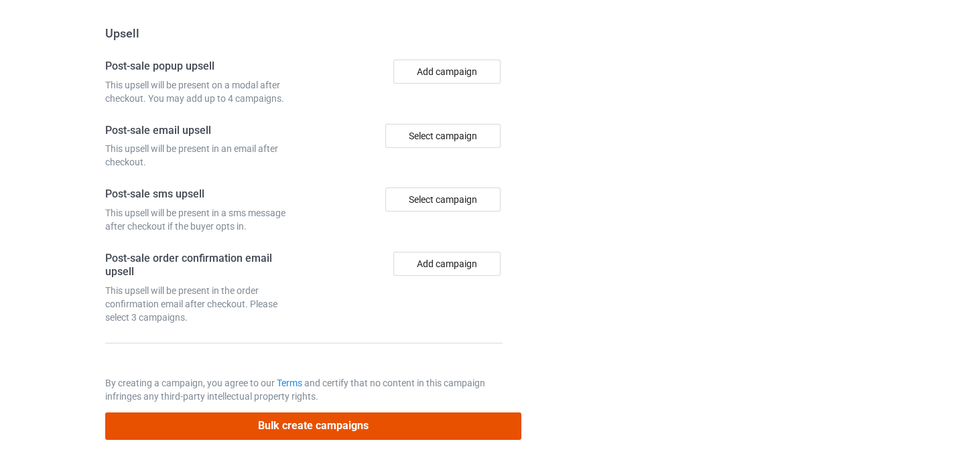
click at [374, 427] on button "Bulk create campaigns" at bounding box center [313, 426] width 417 height 27
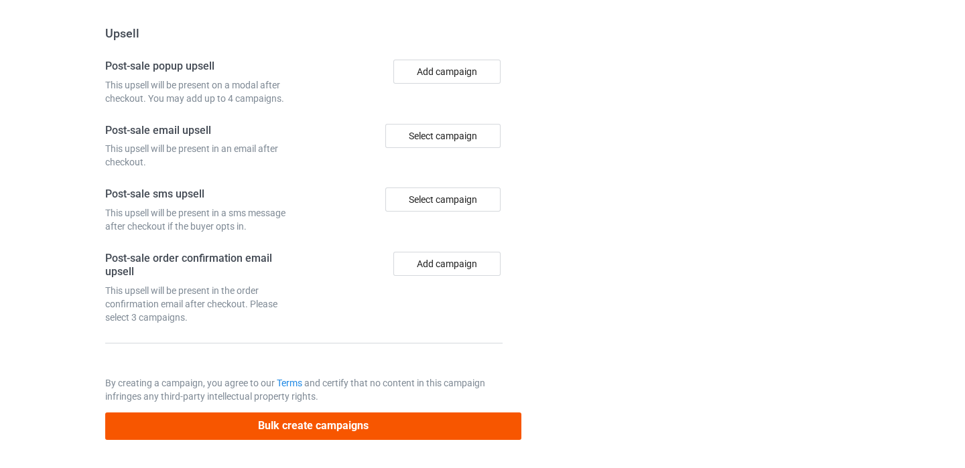
scroll to position [0, 0]
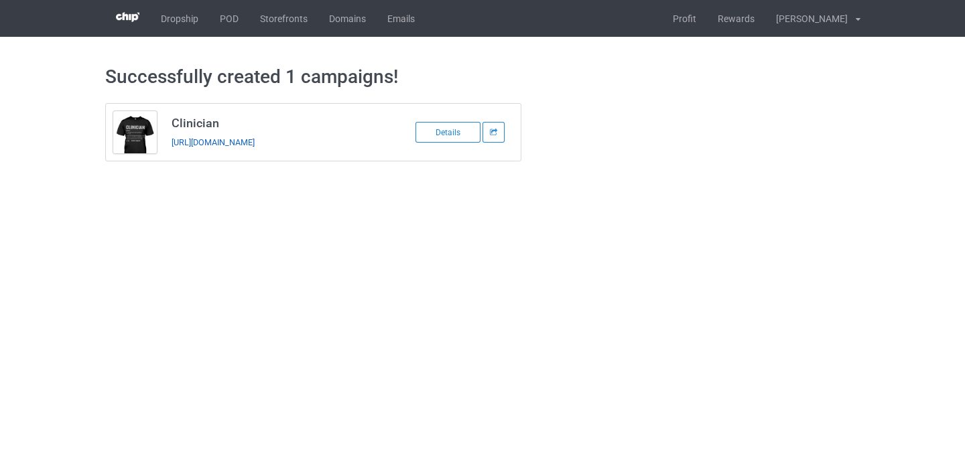
click at [230, 144] on link "https://www.thepure.gift/clinician11" at bounding box center [212, 142] width 83 height 10
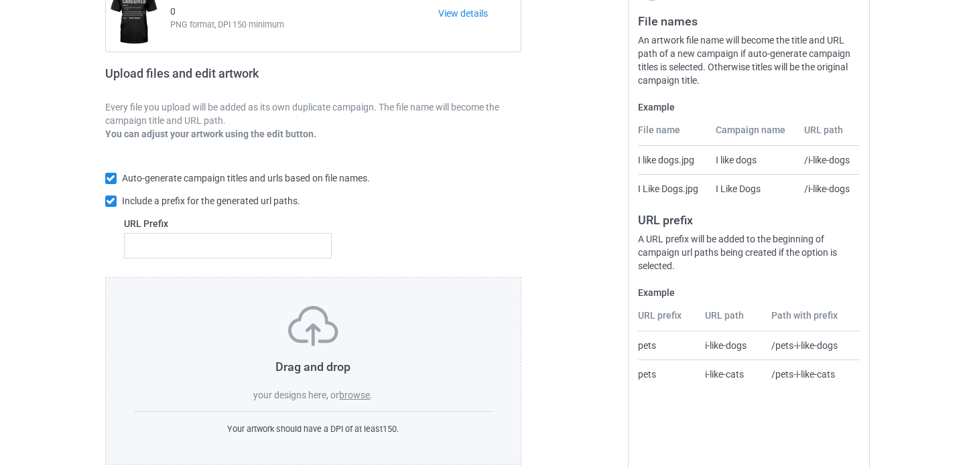
scroll to position [184, 0]
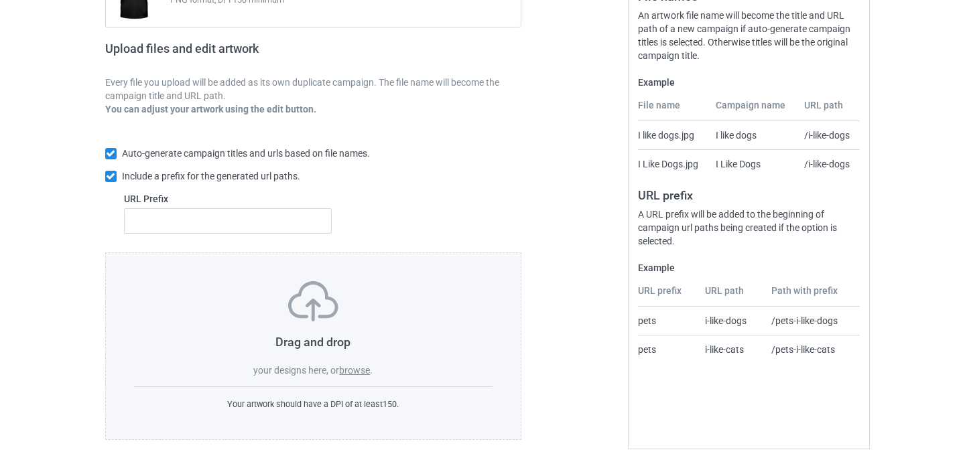
click at [349, 368] on label "browse" at bounding box center [354, 370] width 31 height 11
click at [0, 0] on input "browse" at bounding box center [0, 0] width 0 height 0
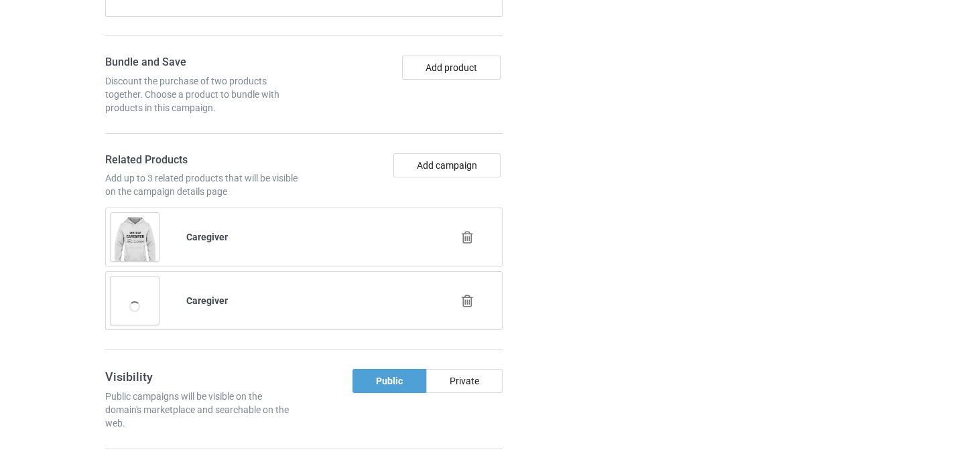
scroll to position [952, 0]
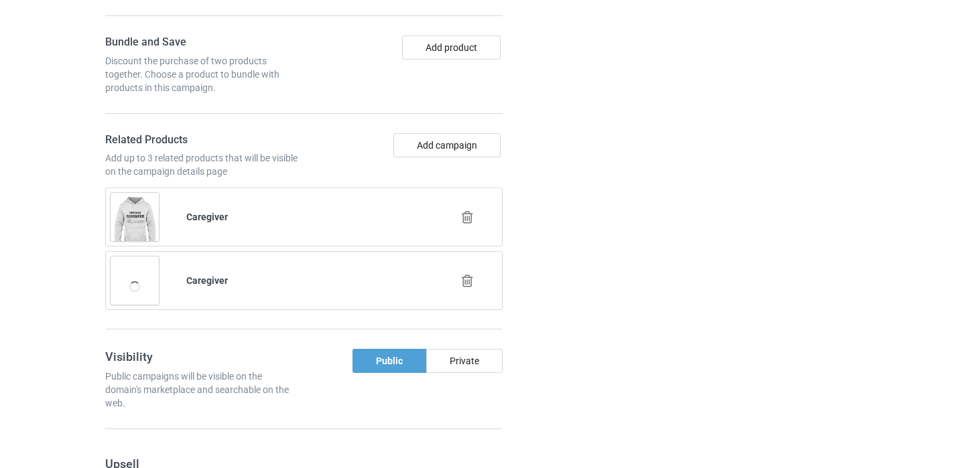
click at [468, 214] on icon at bounding box center [467, 217] width 17 height 14
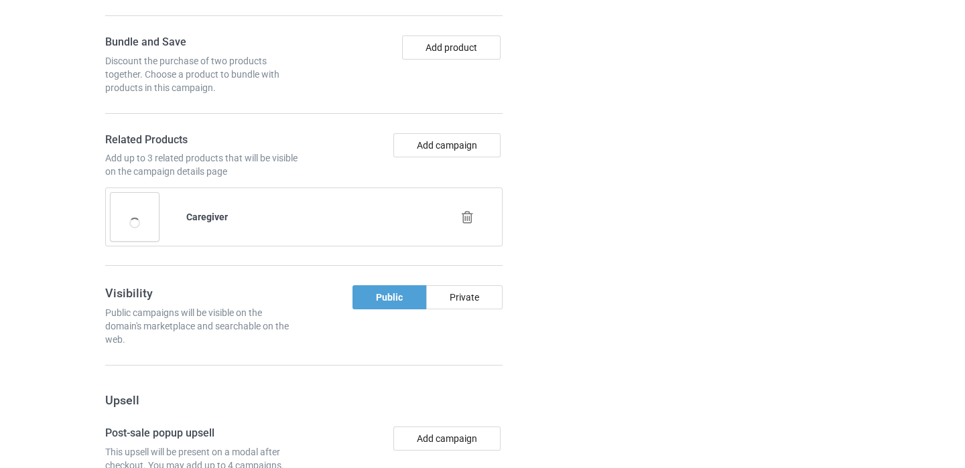
click at [468, 221] on icon at bounding box center [467, 217] width 17 height 14
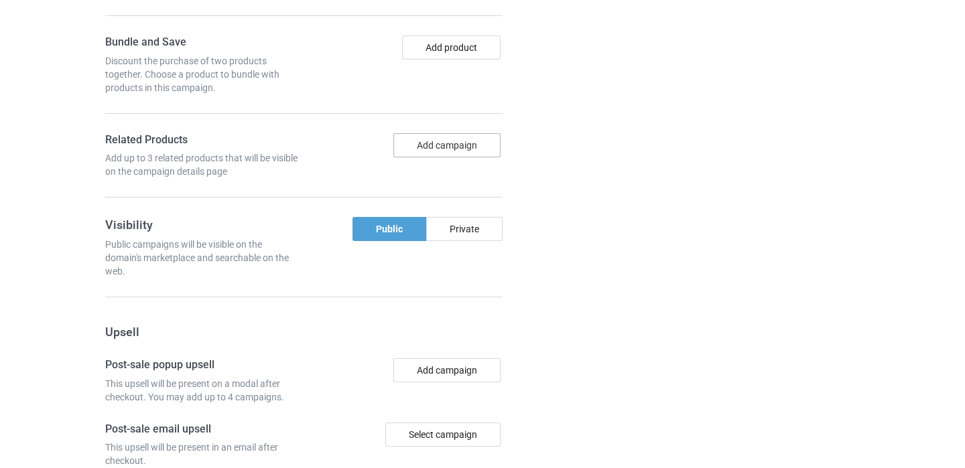
click at [450, 151] on button "Add campaign" at bounding box center [446, 145] width 107 height 24
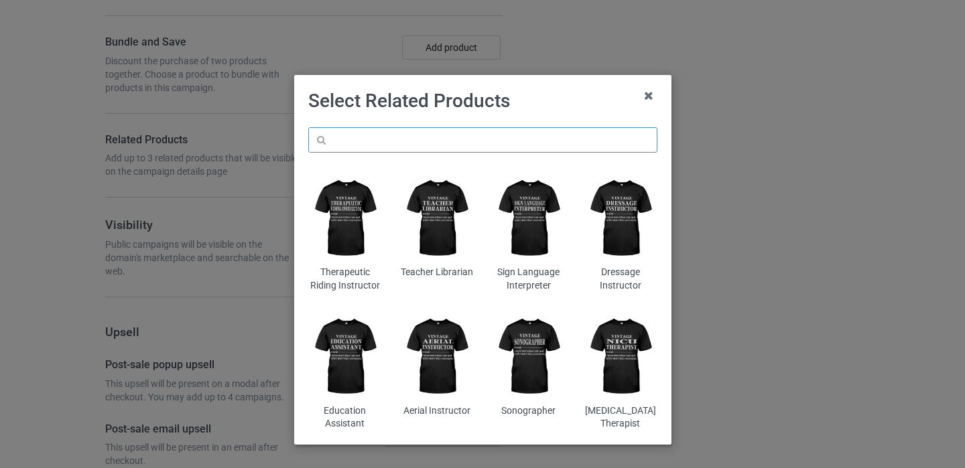
click at [387, 131] on input "text" at bounding box center [482, 139] width 349 height 25
paste input "CNC Machinist"
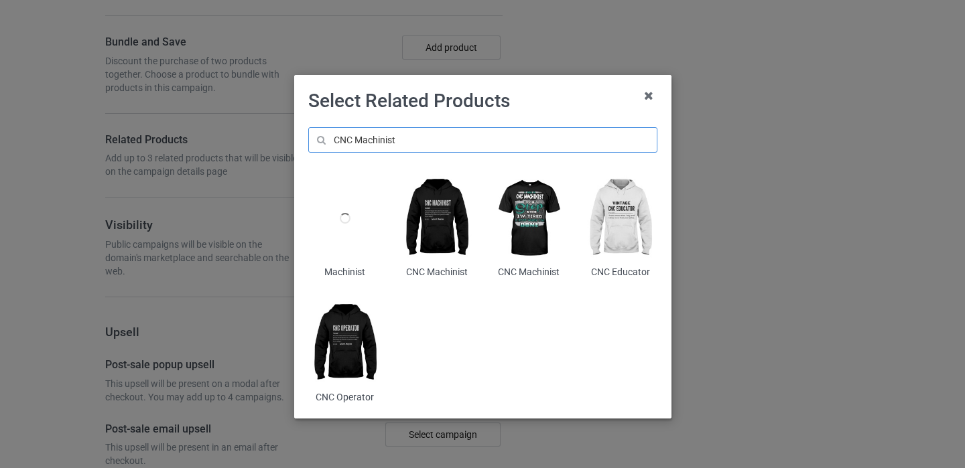
type input "CNC Machinist"
click at [448, 222] on img at bounding box center [436, 218] width 73 height 91
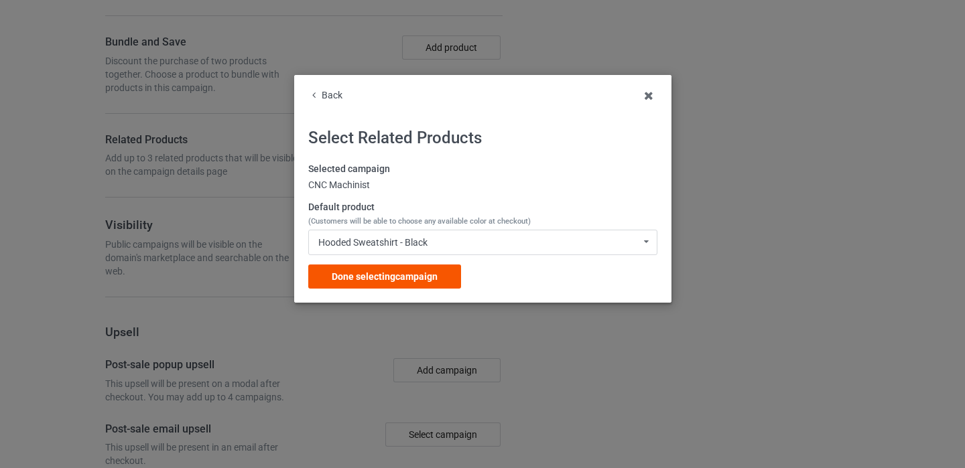
click at [404, 272] on span "Done selecting campaign" at bounding box center [385, 276] width 106 height 11
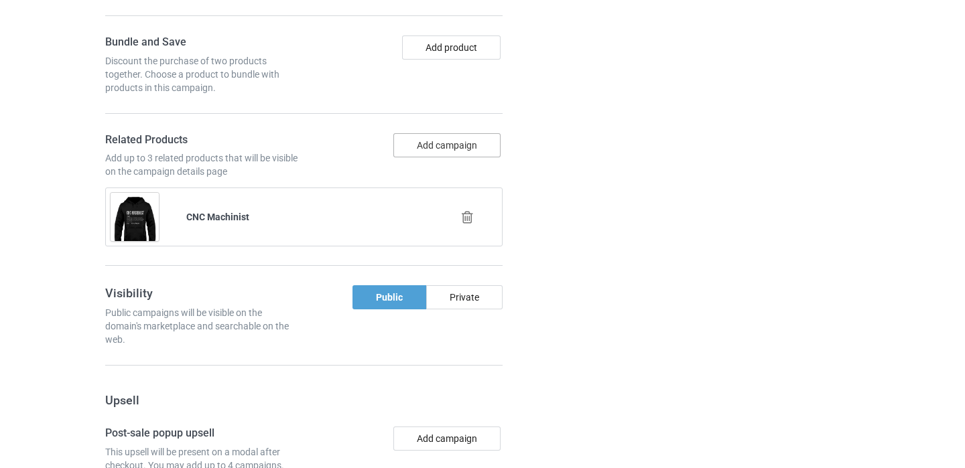
click at [445, 148] on button "Add campaign" at bounding box center [446, 145] width 107 height 24
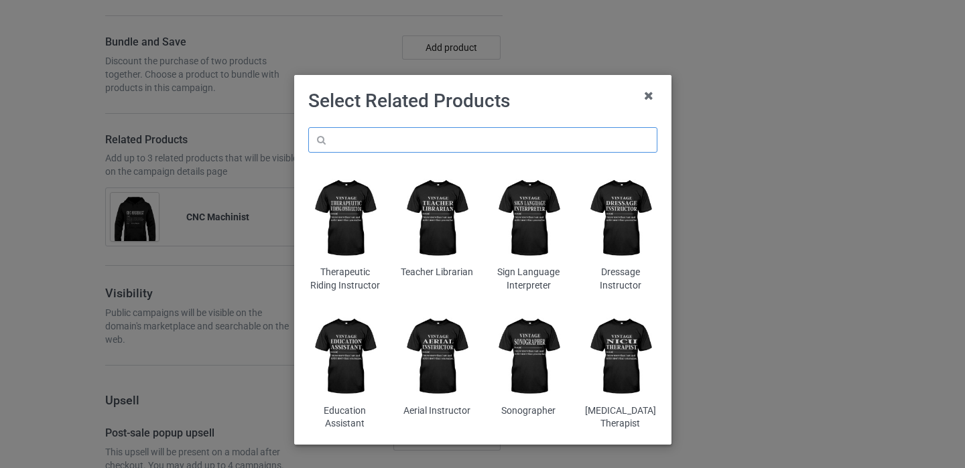
click at [442, 142] on input "text" at bounding box center [482, 139] width 349 height 25
paste input "CNC Machinist"
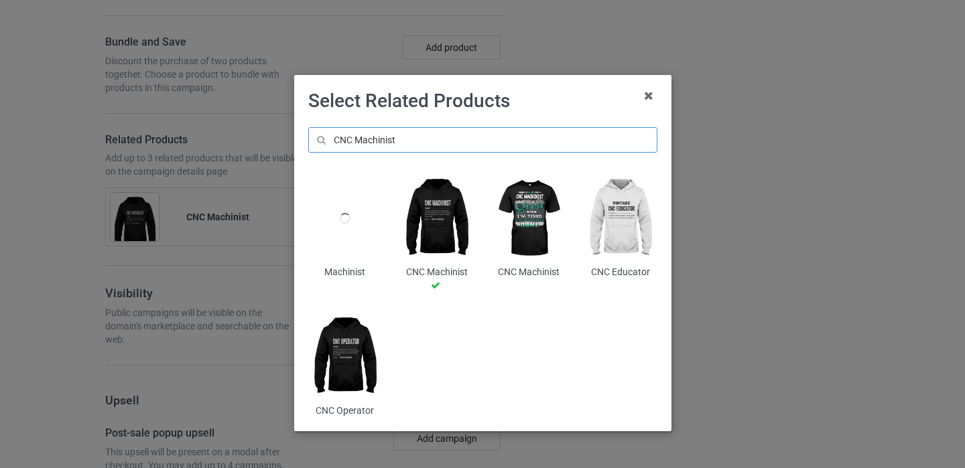
type input "CNC Machinist"
click at [530, 229] on img at bounding box center [528, 218] width 73 height 91
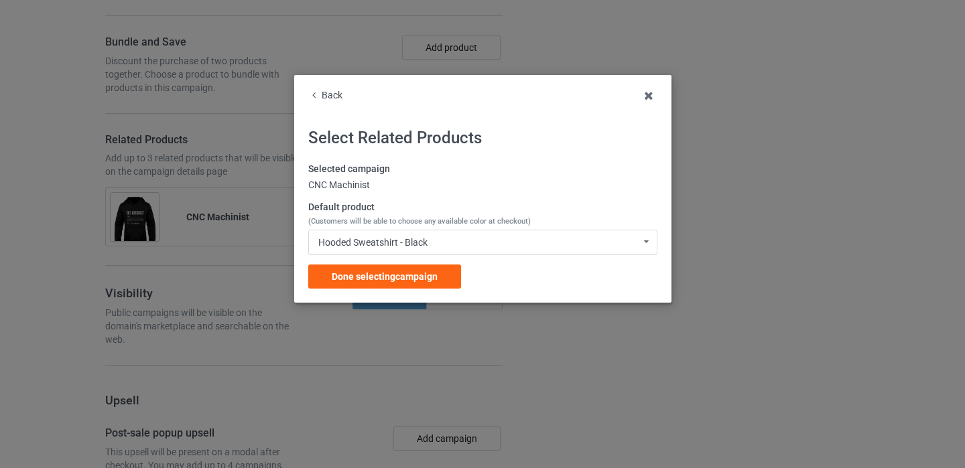
click at [379, 275] on span "Done selecting campaign" at bounding box center [385, 276] width 106 height 11
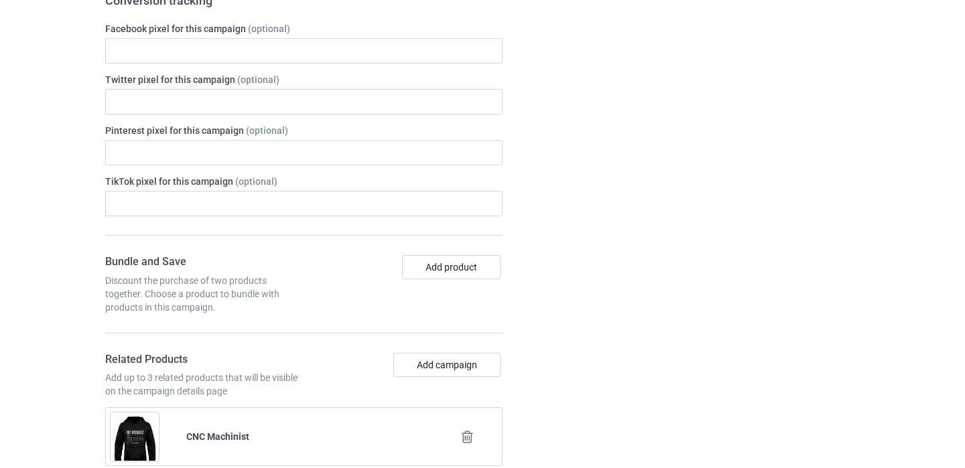
scroll to position [360, 0]
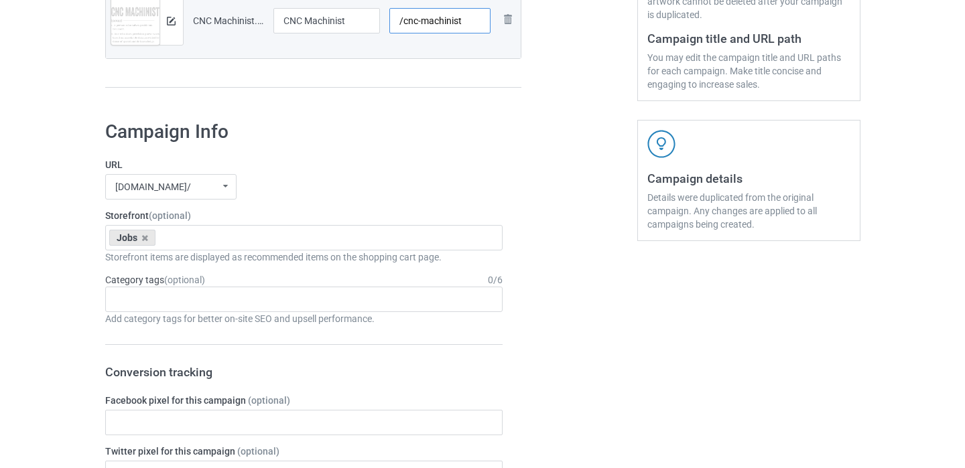
click at [467, 17] on input "/cnc-machinist" at bounding box center [439, 20] width 101 height 25
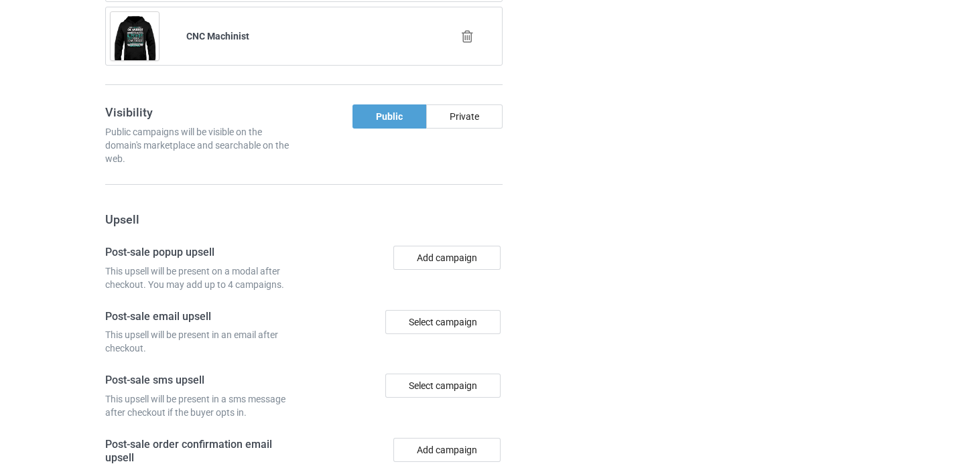
scroll to position [1383, 0]
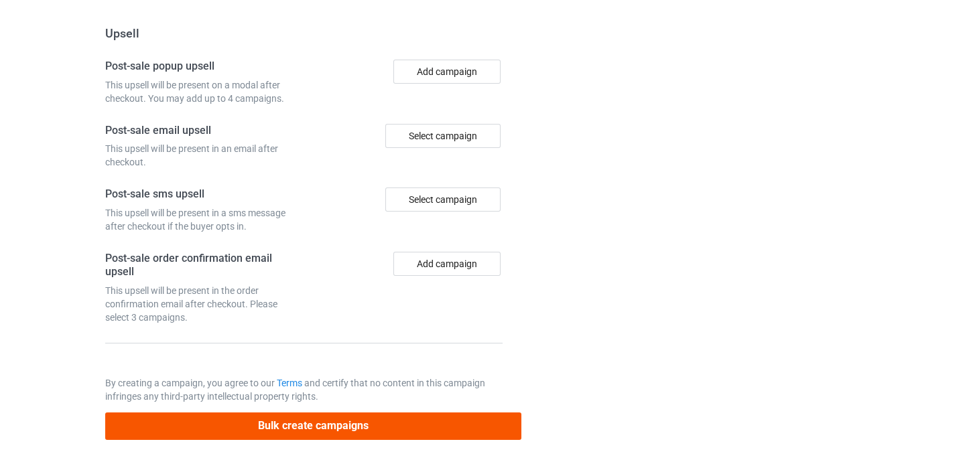
type input "/cnc-machinist11"
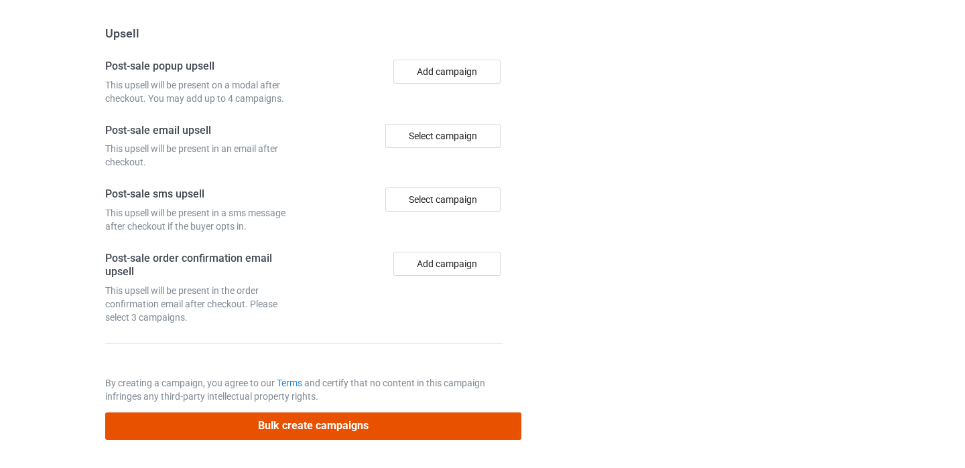
click at [313, 432] on button "Bulk create campaigns" at bounding box center [313, 426] width 417 height 27
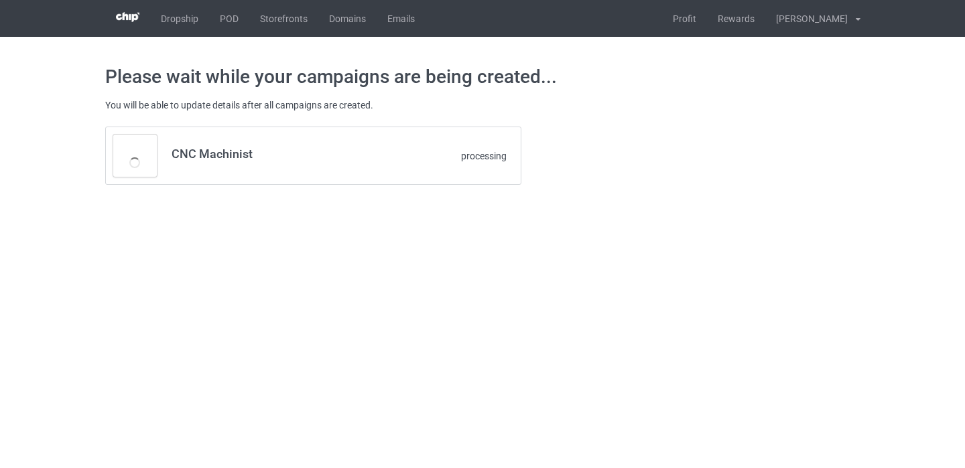
scroll to position [0, 0]
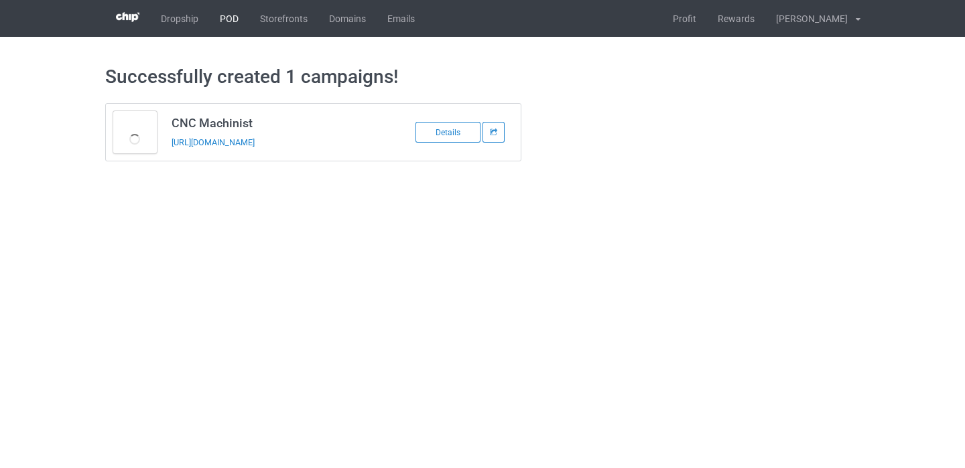
click at [224, 20] on link "POD" at bounding box center [229, 18] width 40 height 37
